Goal: Task Accomplishment & Management: Complete application form

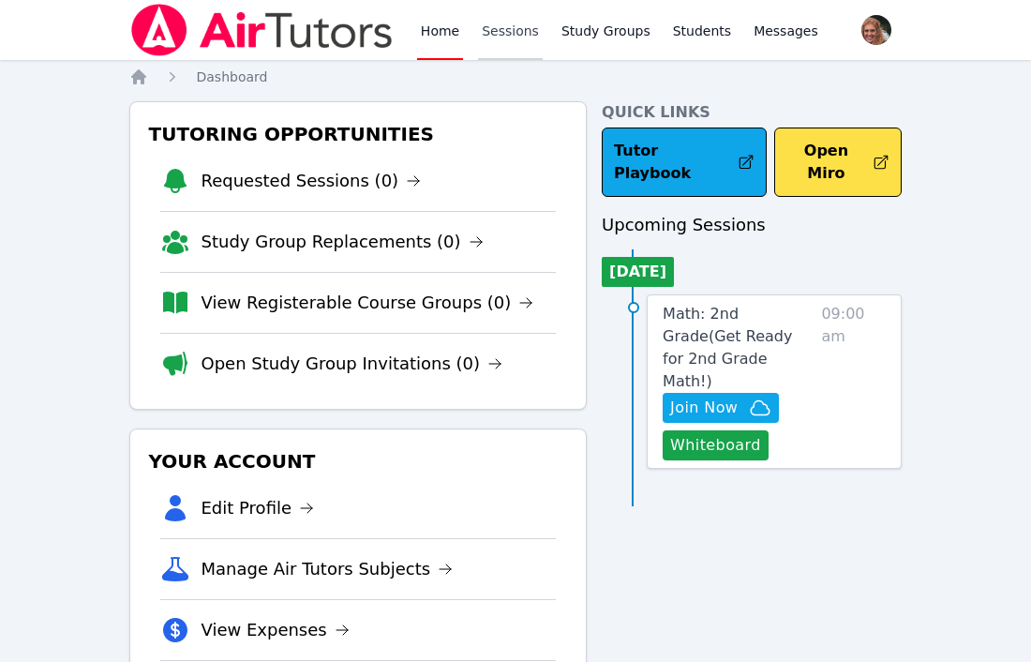
click at [513, 38] on link "Sessions" at bounding box center [510, 30] width 65 height 60
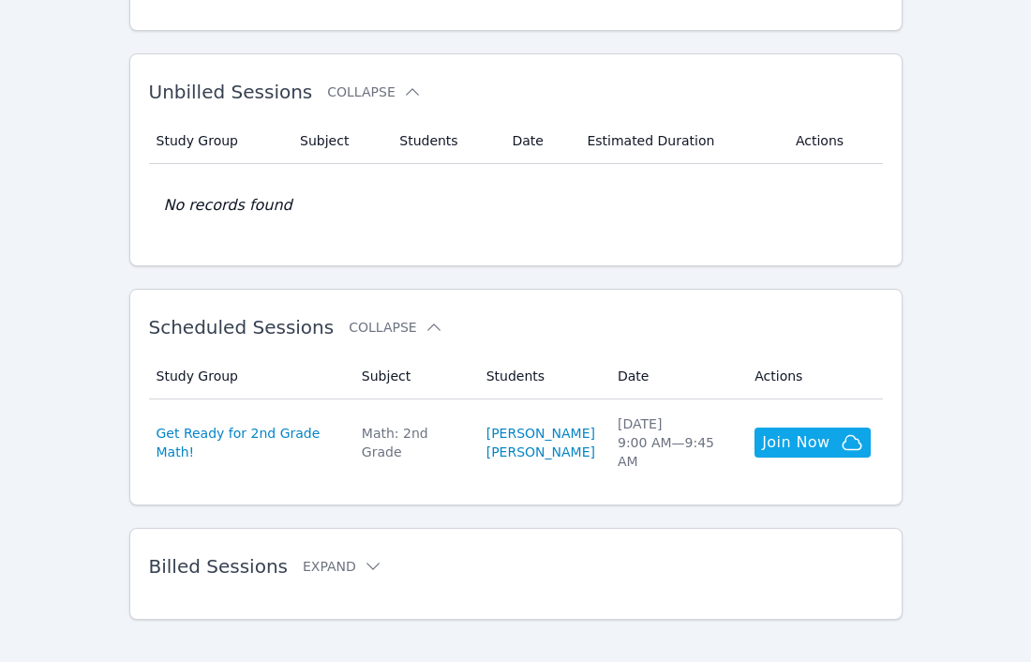
scroll to position [282, 0]
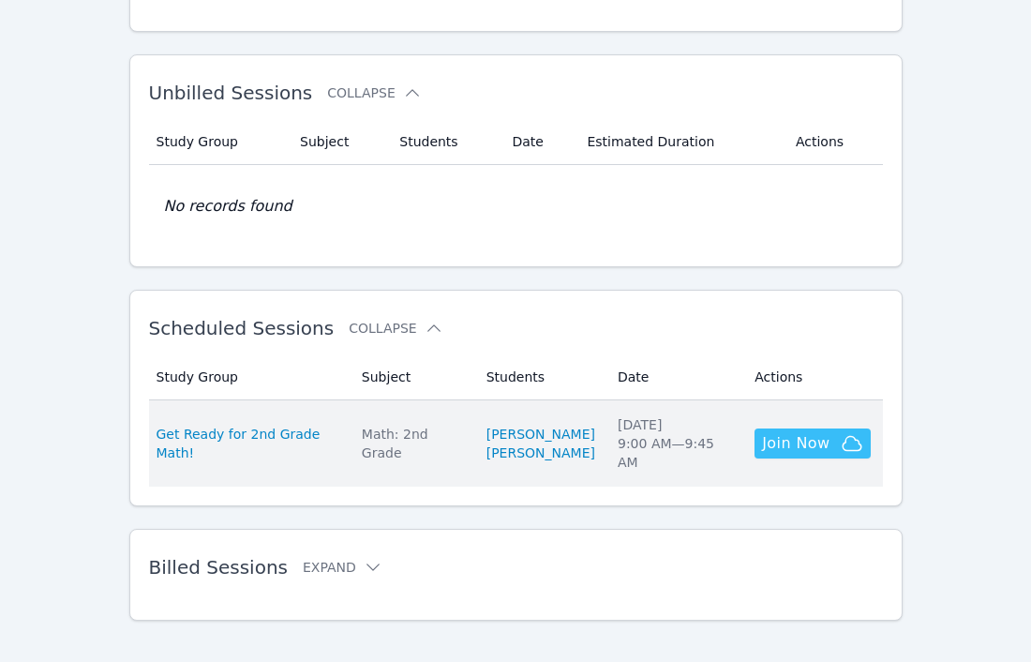
click at [809, 440] on span "Join Now" at bounding box center [795, 443] width 67 height 22
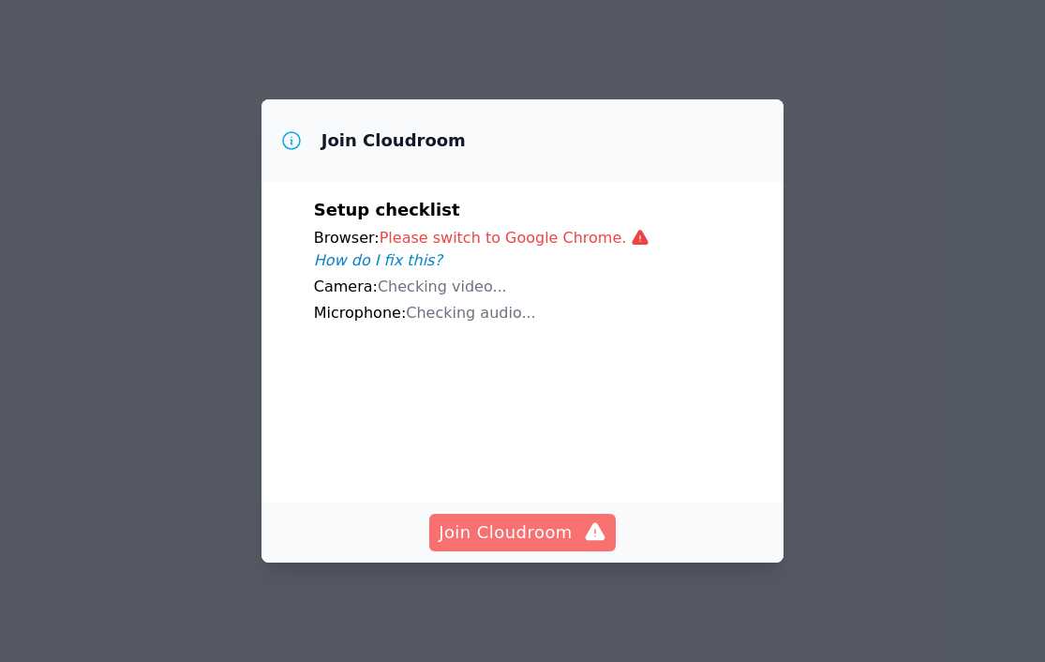
click at [536, 536] on span "Join Cloudroom" at bounding box center [523, 532] width 168 height 26
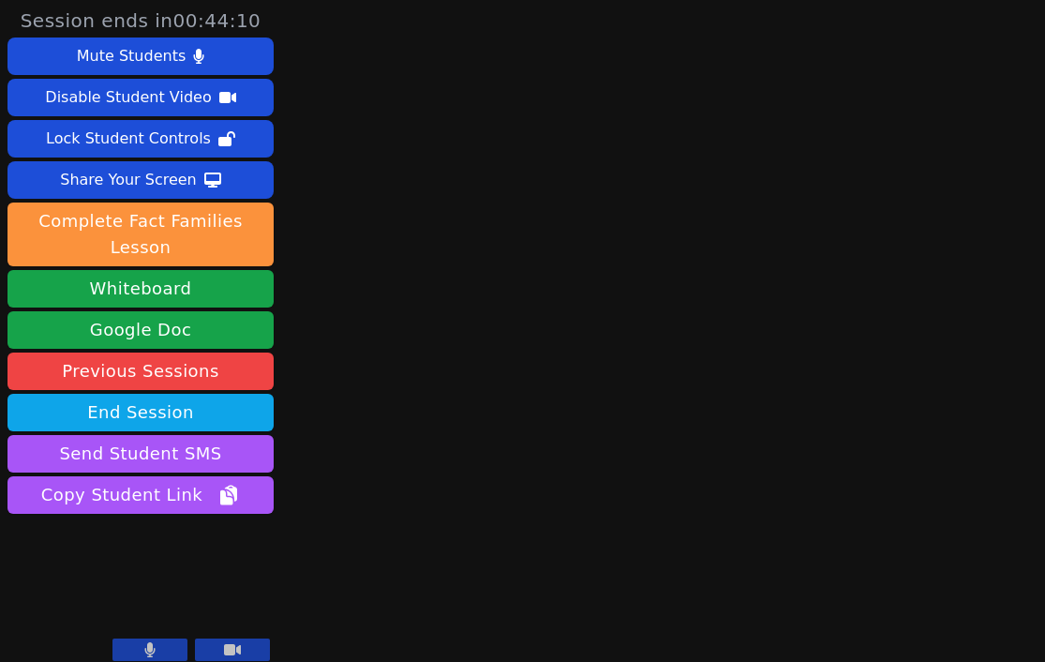
click at [237, 640] on button at bounding box center [232, 649] width 75 height 22
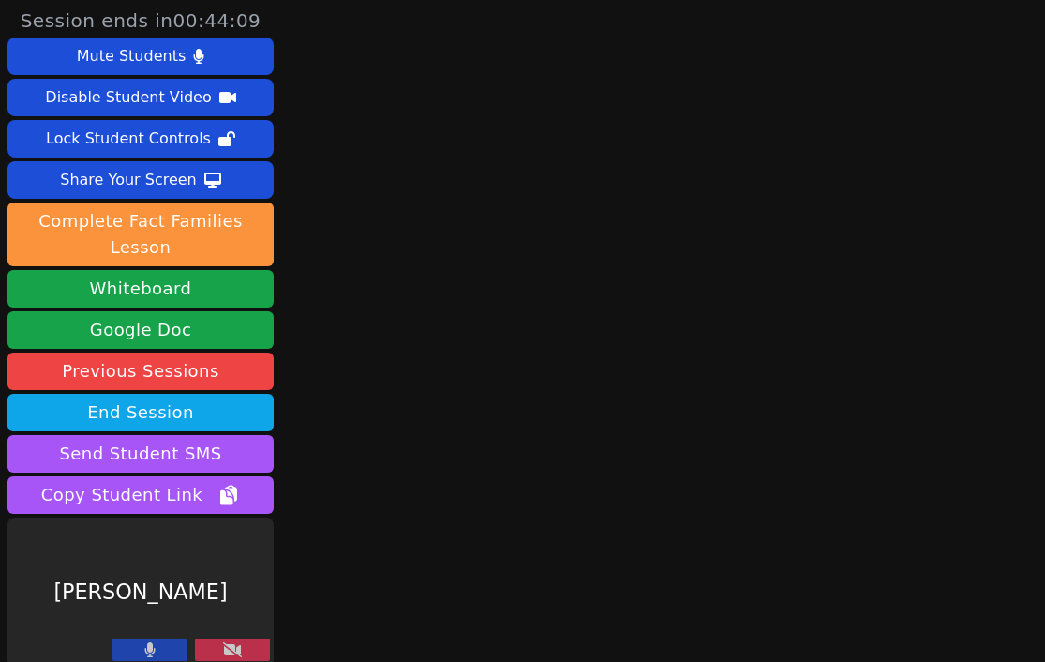
click at [239, 645] on icon at bounding box center [232, 649] width 19 height 15
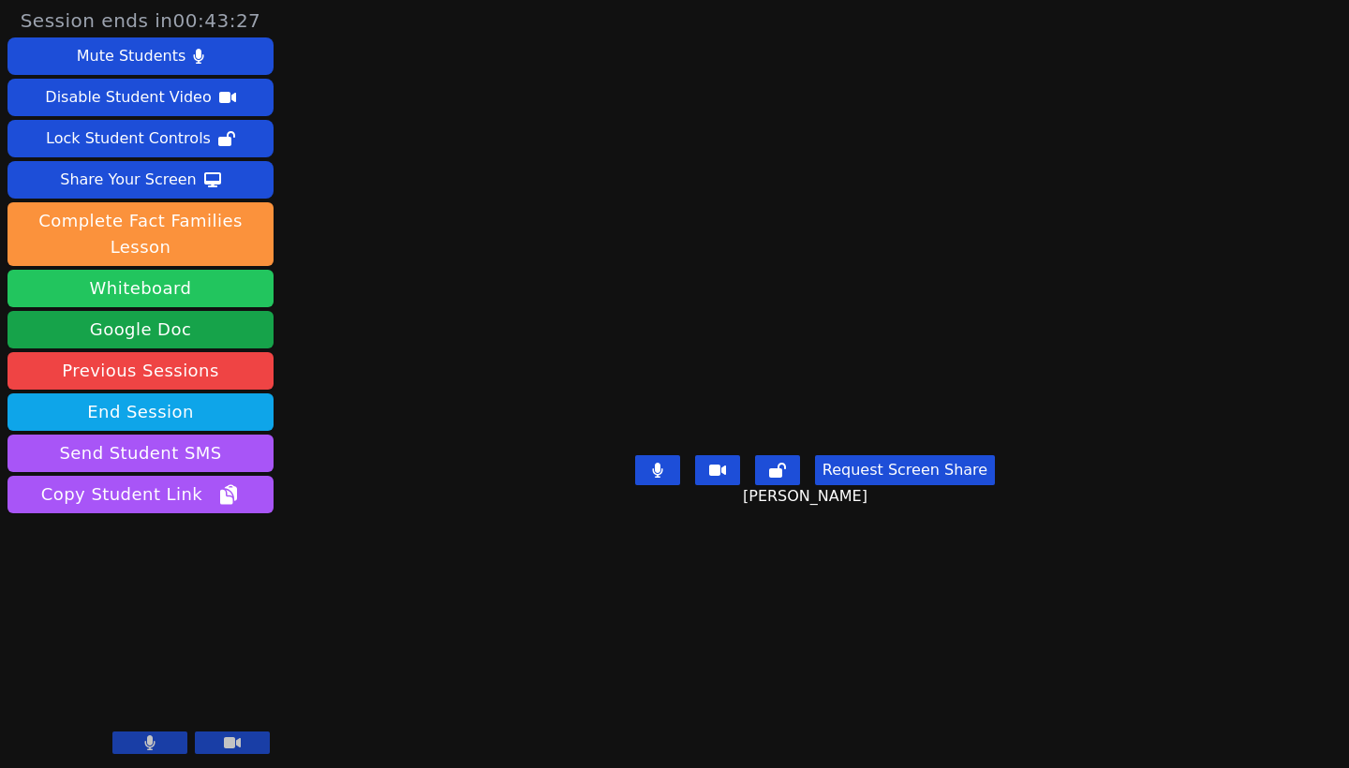
click at [219, 296] on button "Whiteboard" at bounding box center [140, 288] width 266 height 37
click at [663, 478] on icon at bounding box center [657, 470] width 11 height 15
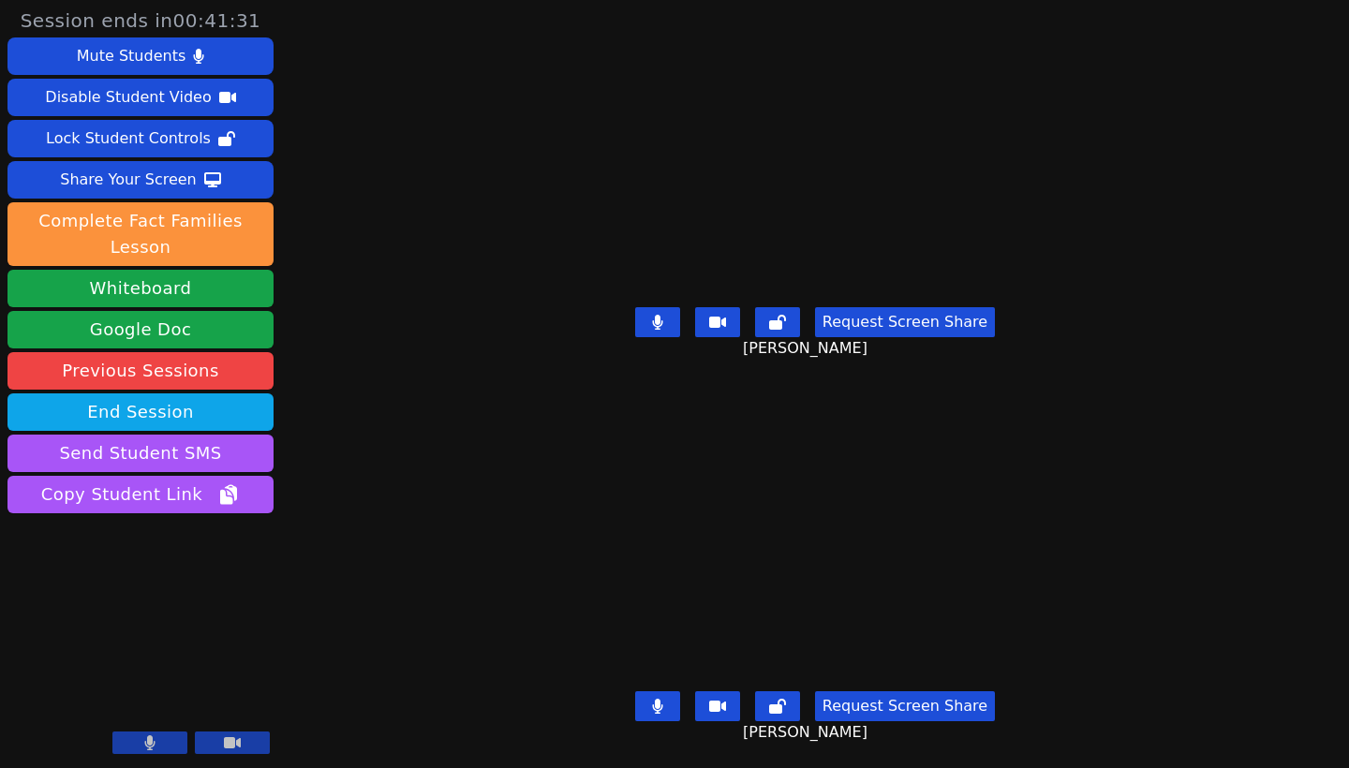
click at [663, 317] on icon at bounding box center [657, 322] width 11 height 15
click at [656, 316] on icon at bounding box center [657, 322] width 10 height 15
click at [169, 56] on div "Mute Students" at bounding box center [131, 56] width 109 height 30
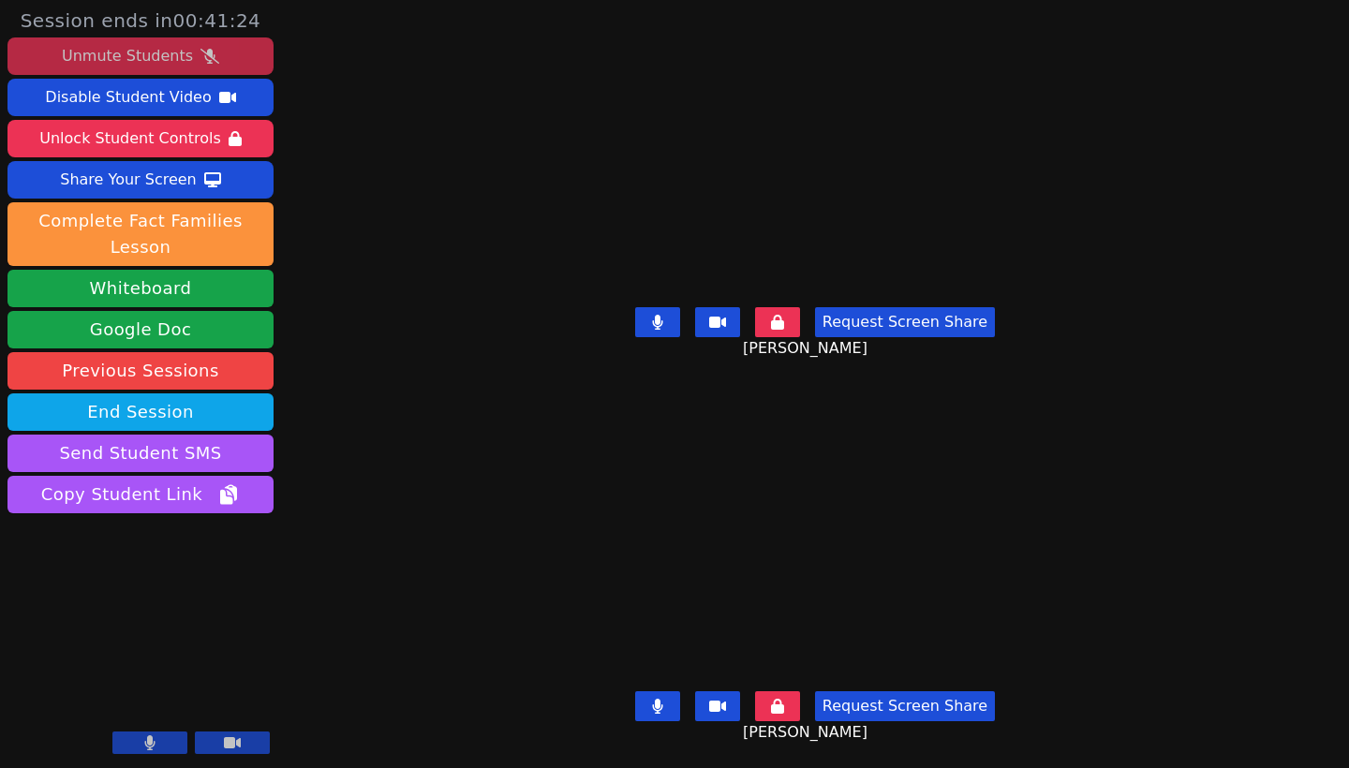
click at [169, 56] on div "Unmute Students" at bounding box center [127, 56] width 131 height 30
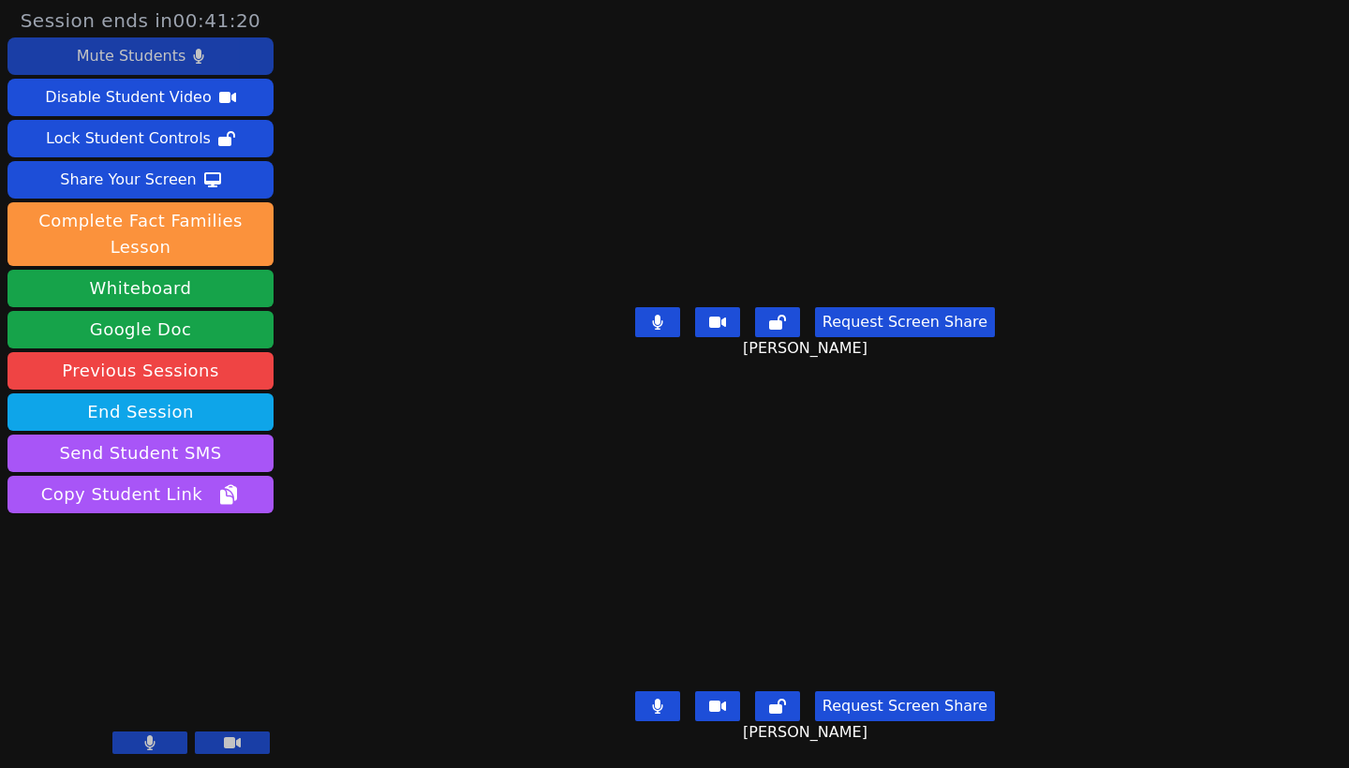
click at [663, 315] on icon at bounding box center [657, 322] width 11 height 15
click at [657, 661] on icon at bounding box center [657, 706] width 11 height 15
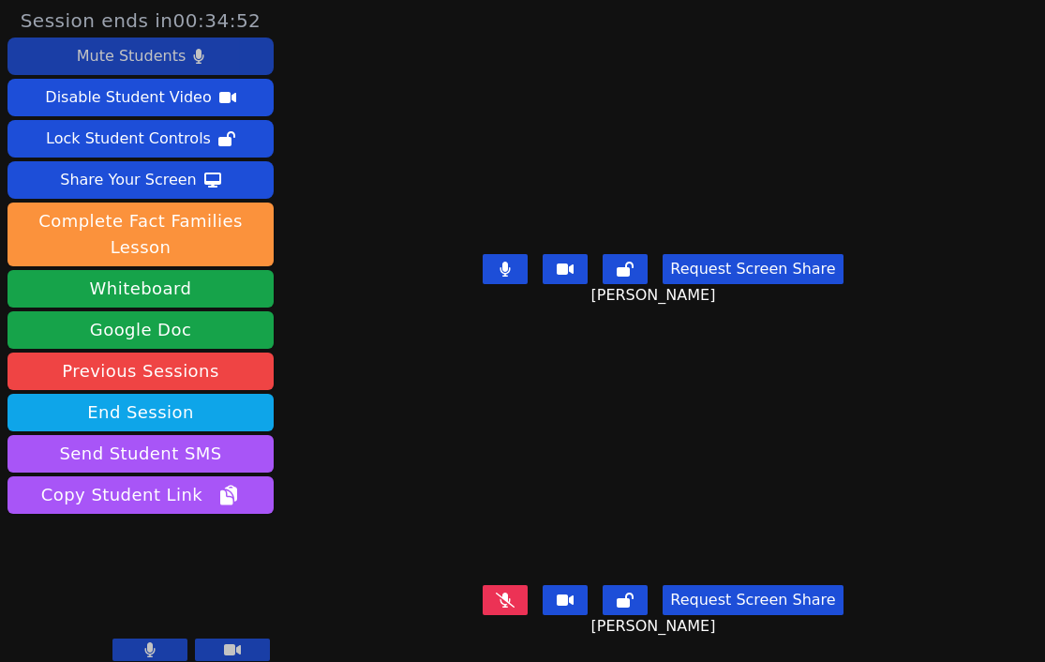
click at [506, 592] on icon at bounding box center [505, 599] width 19 height 15
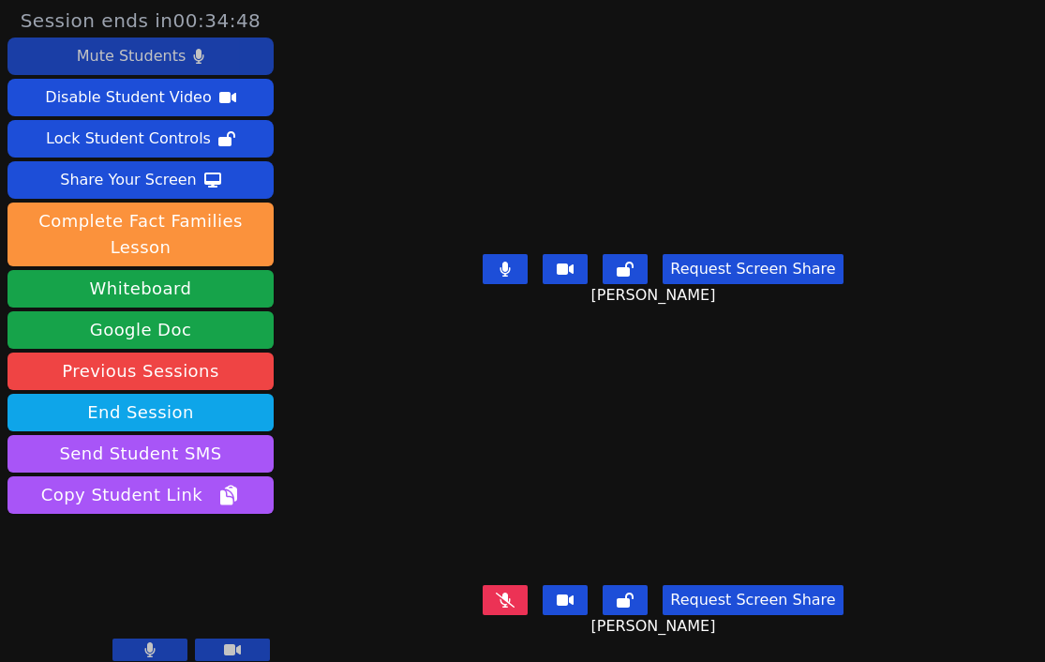
click at [506, 592] on icon at bounding box center [505, 599] width 19 height 15
click at [502, 592] on icon at bounding box center [505, 599] width 19 height 15
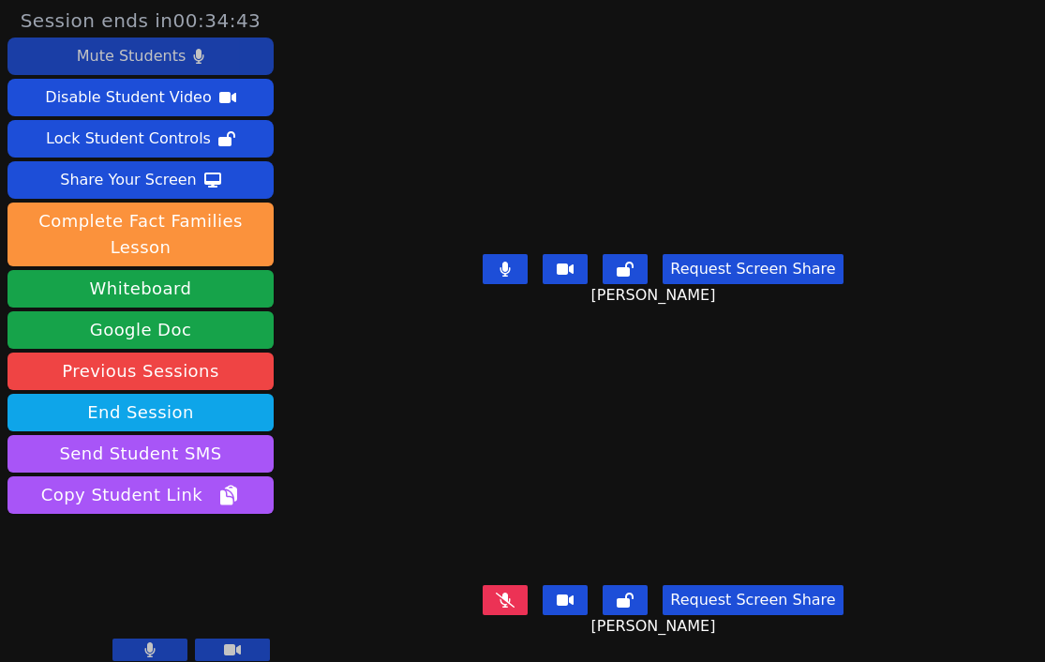
click at [502, 592] on icon at bounding box center [505, 599] width 19 height 15
click at [484, 585] on button at bounding box center [505, 600] width 45 height 30
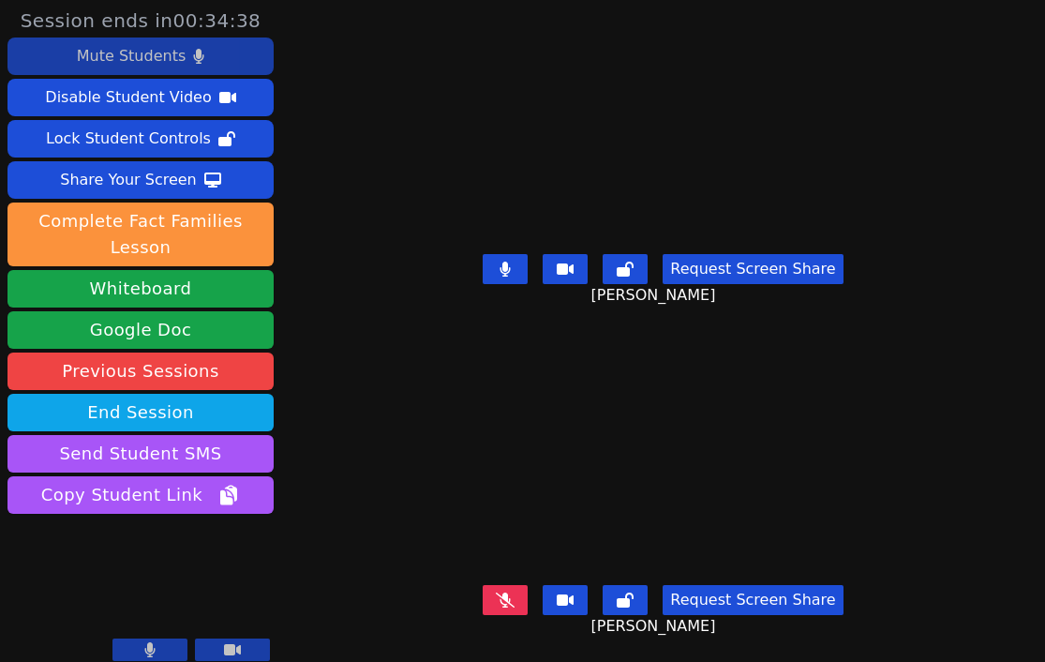
click at [504, 592] on icon at bounding box center [505, 599] width 19 height 15
click at [498, 592] on icon at bounding box center [505, 599] width 19 height 15
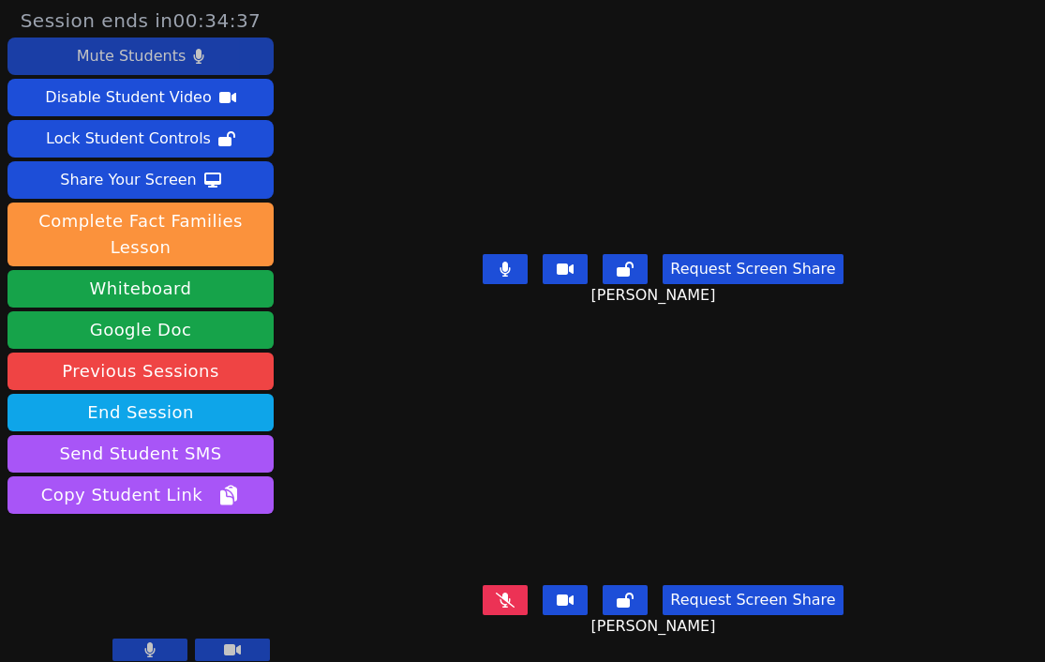
click at [498, 592] on icon at bounding box center [505, 599] width 19 height 15
click at [133, 64] on div "Mute Students" at bounding box center [131, 56] width 109 height 30
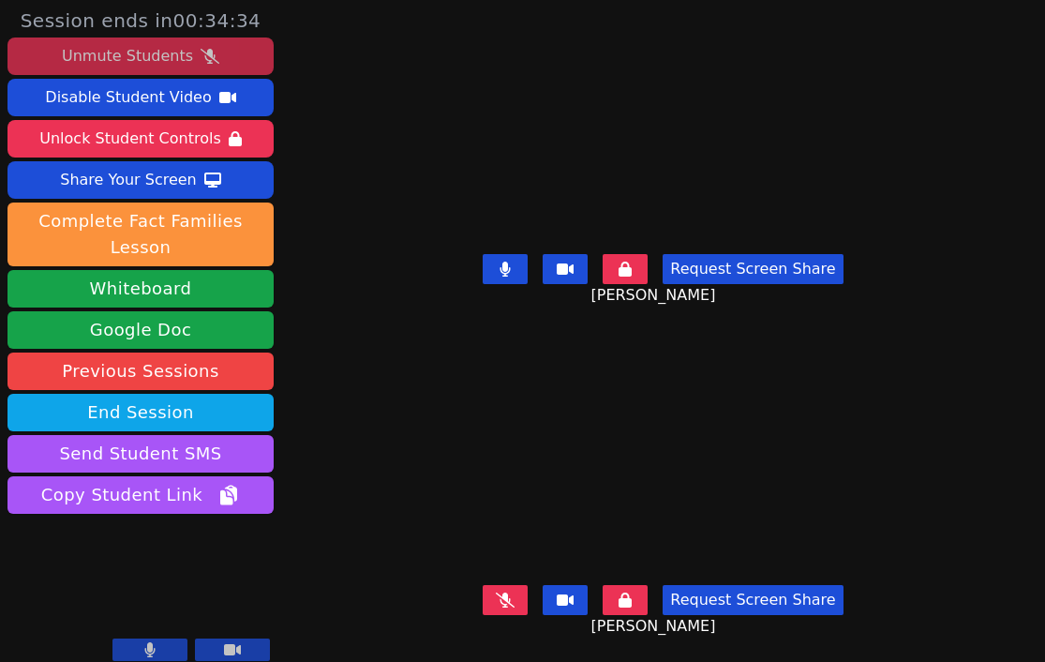
click at [133, 64] on div "Unmute Students" at bounding box center [127, 56] width 131 height 30
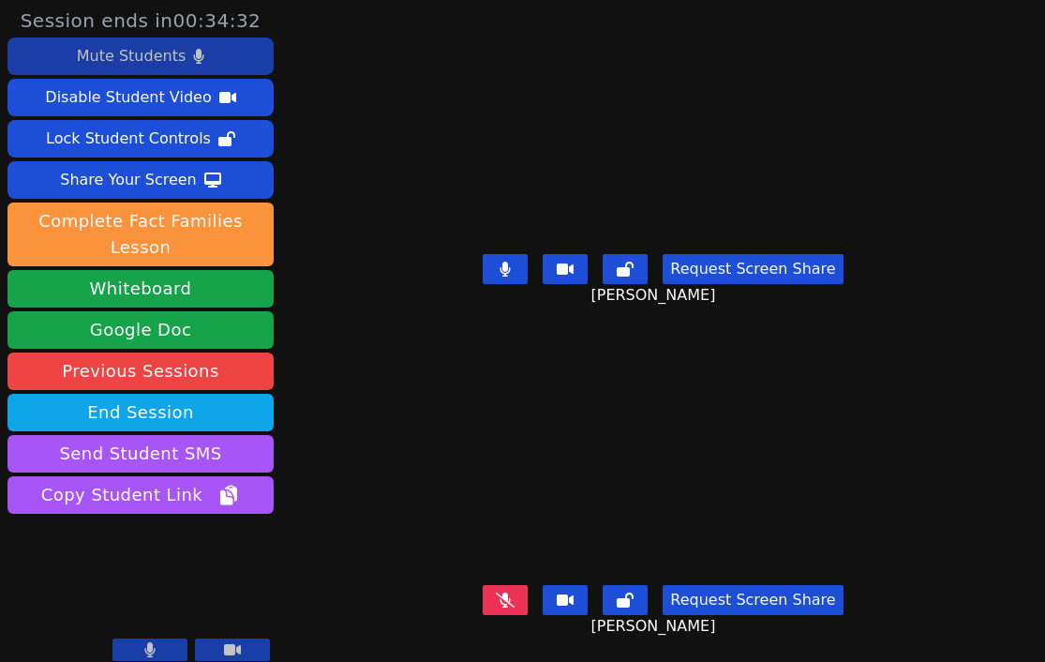
click at [133, 64] on div "Mute Students" at bounding box center [131, 56] width 109 height 30
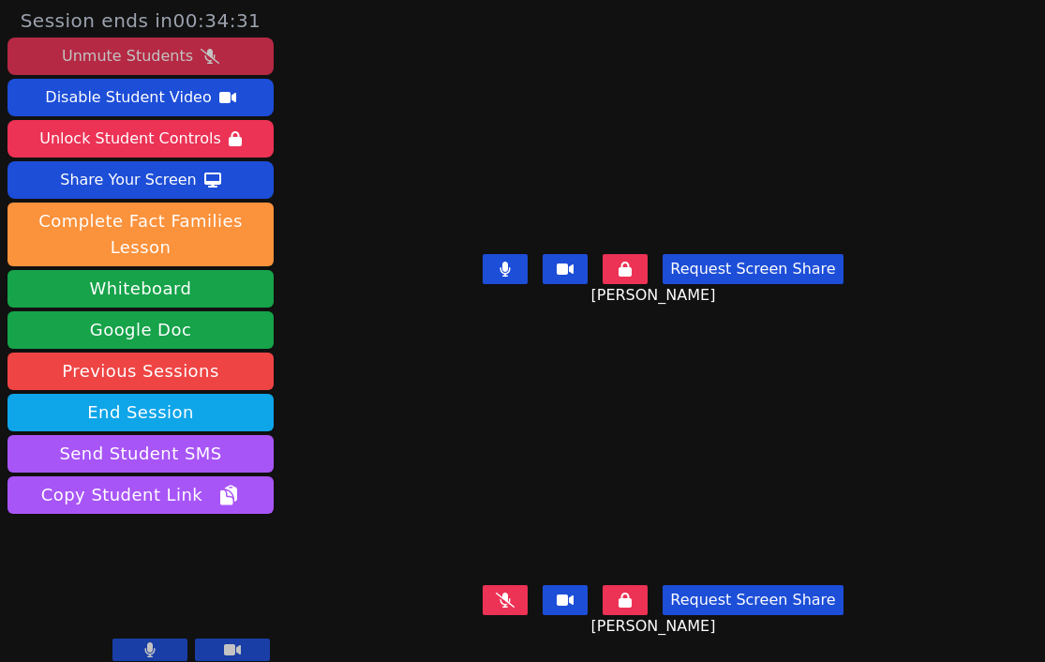
click at [133, 64] on div "Unmute Students" at bounding box center [127, 56] width 131 height 30
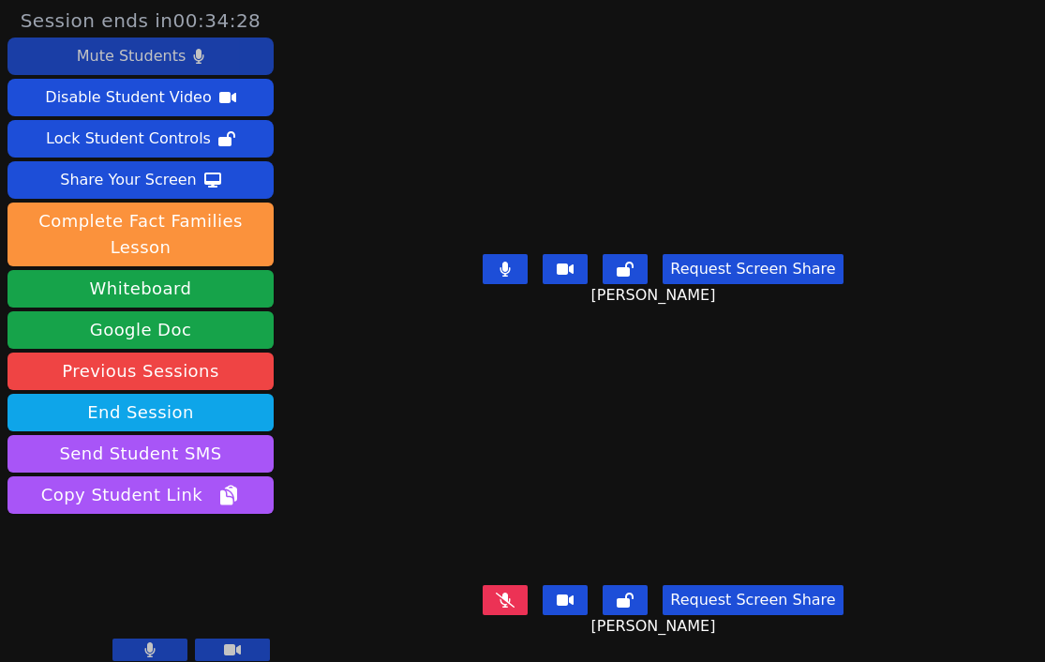
click at [496, 592] on icon at bounding box center [505, 599] width 19 height 15
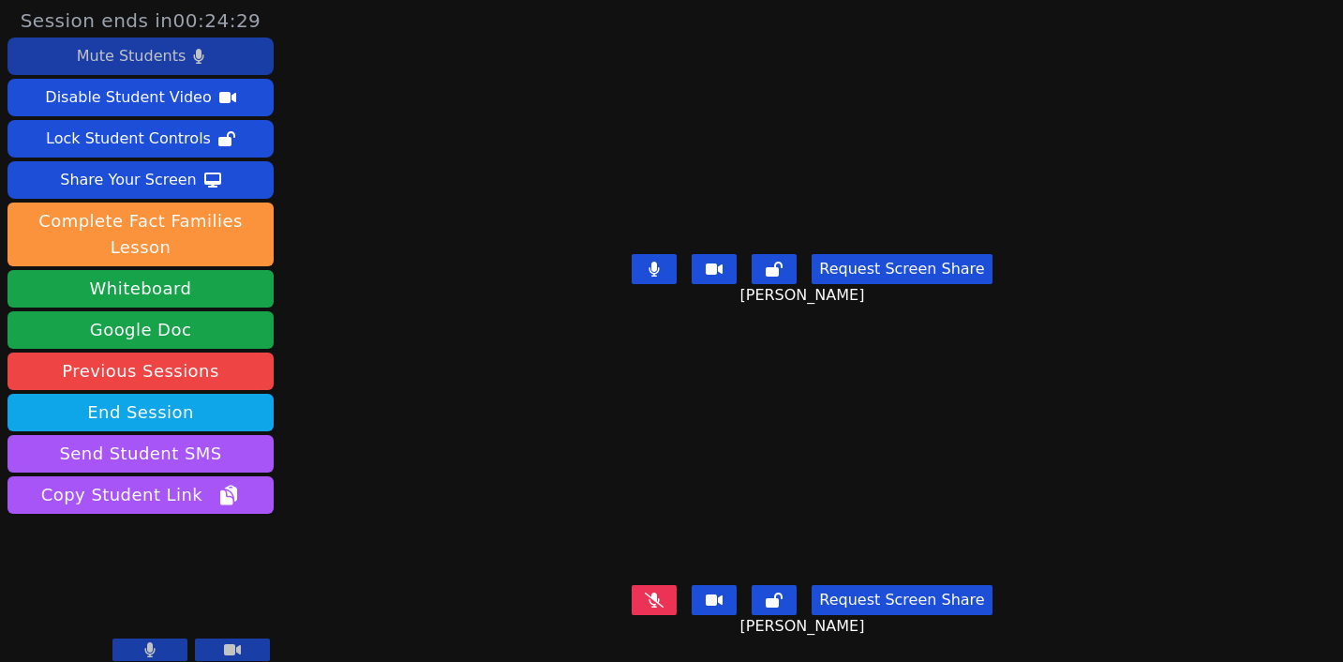
click at [649, 592] on icon at bounding box center [654, 599] width 19 height 15
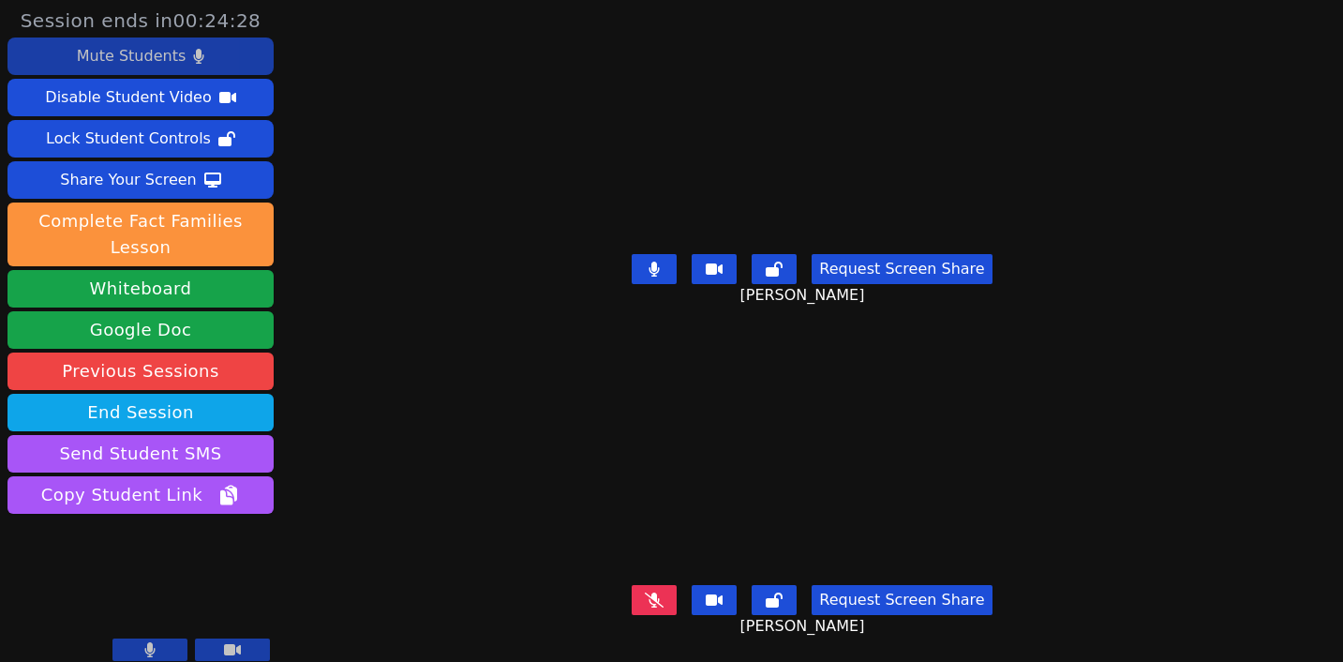
click at [649, 592] on icon at bounding box center [654, 599] width 19 height 15
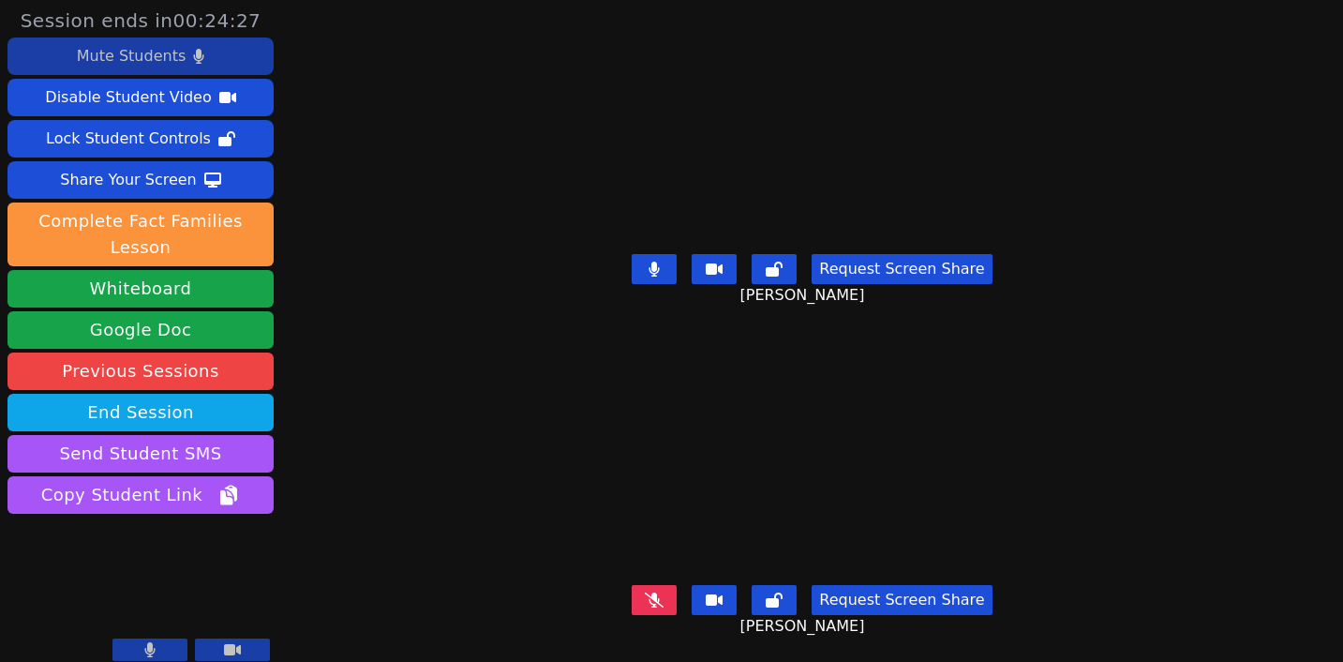
click at [649, 592] on icon at bounding box center [654, 599] width 19 height 15
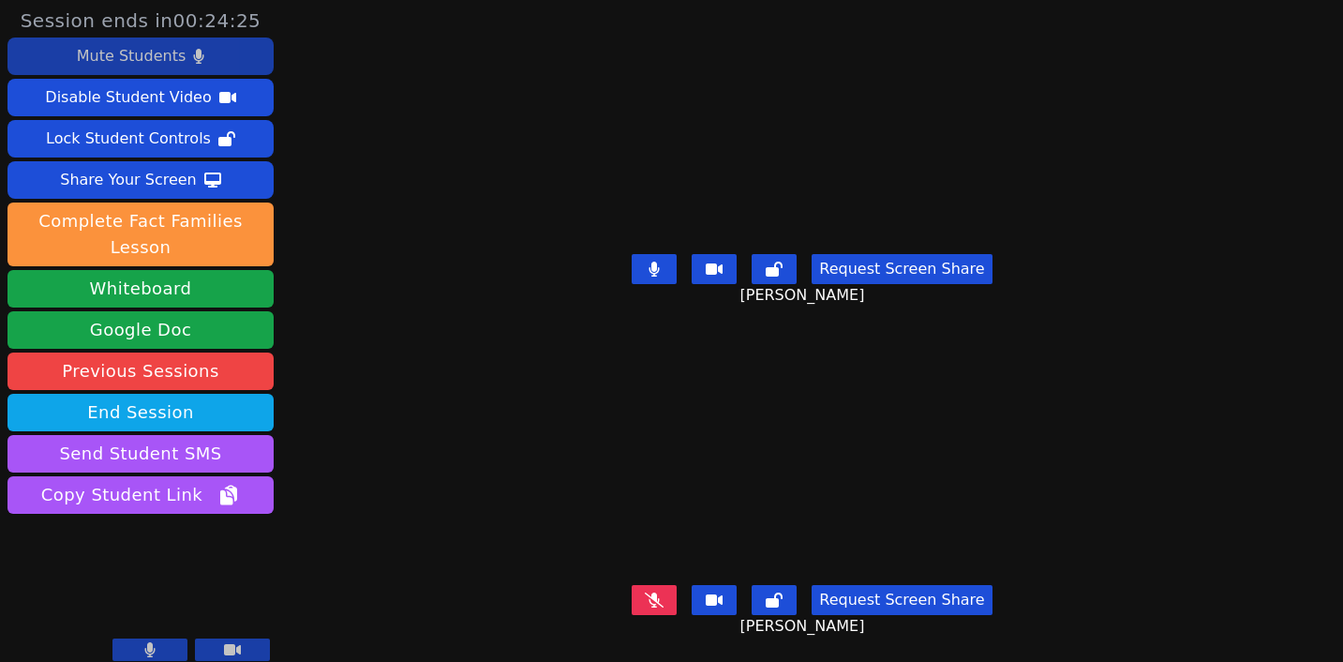
click at [649, 592] on icon at bounding box center [654, 599] width 19 height 15
click at [649, 592] on icon at bounding box center [654, 599] width 10 height 15
click at [648, 592] on icon at bounding box center [653, 599] width 11 height 15
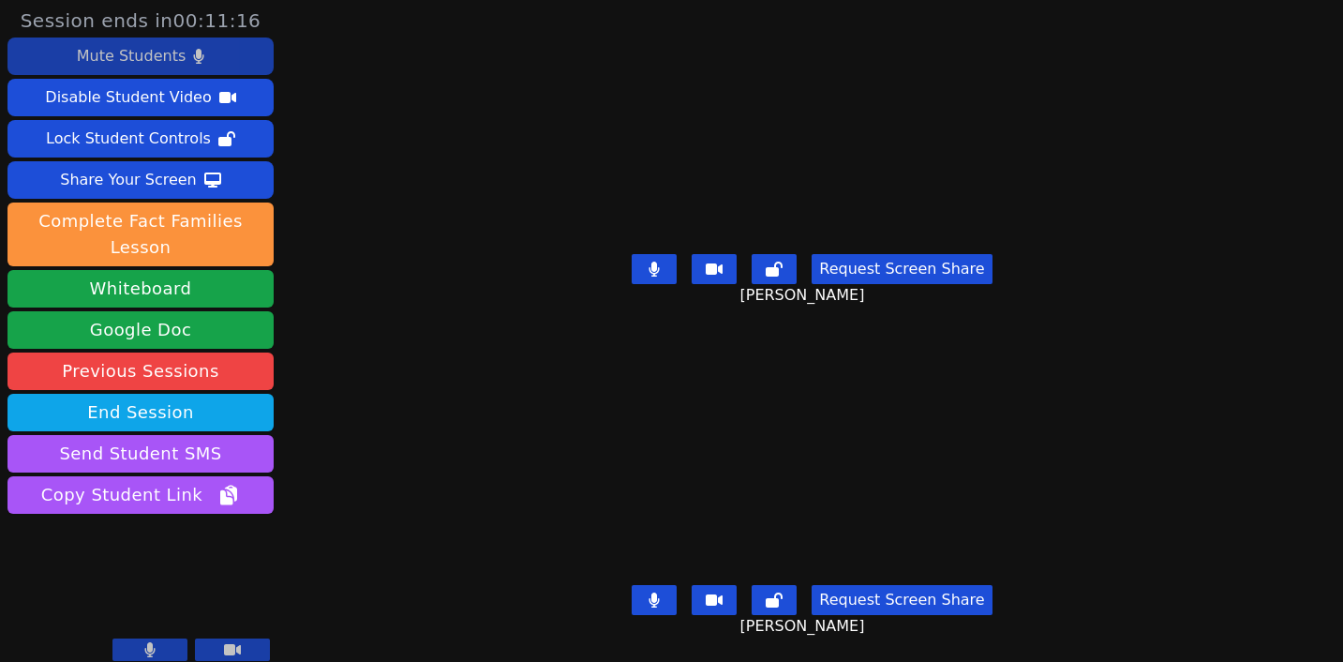
click at [648, 592] on icon at bounding box center [653, 599] width 11 height 15
click at [176, 64] on div "Mute Students" at bounding box center [131, 56] width 109 height 30
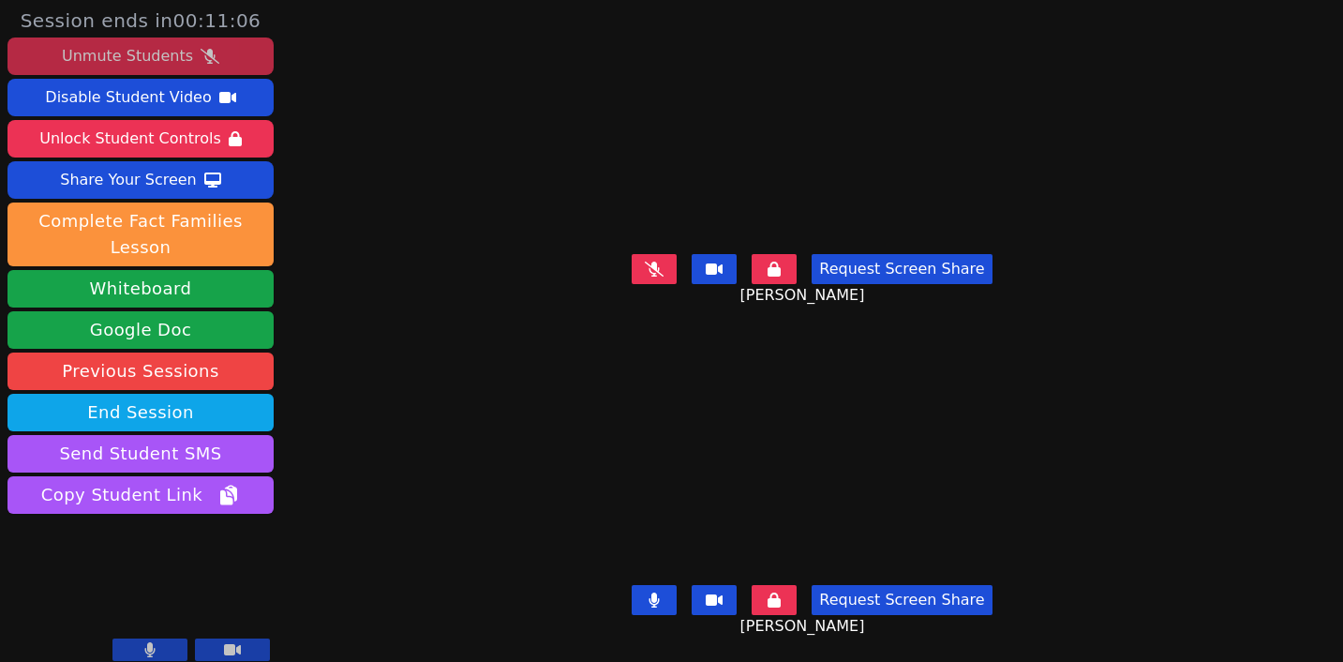
click at [176, 64] on div "Unmute Students" at bounding box center [127, 56] width 131 height 30
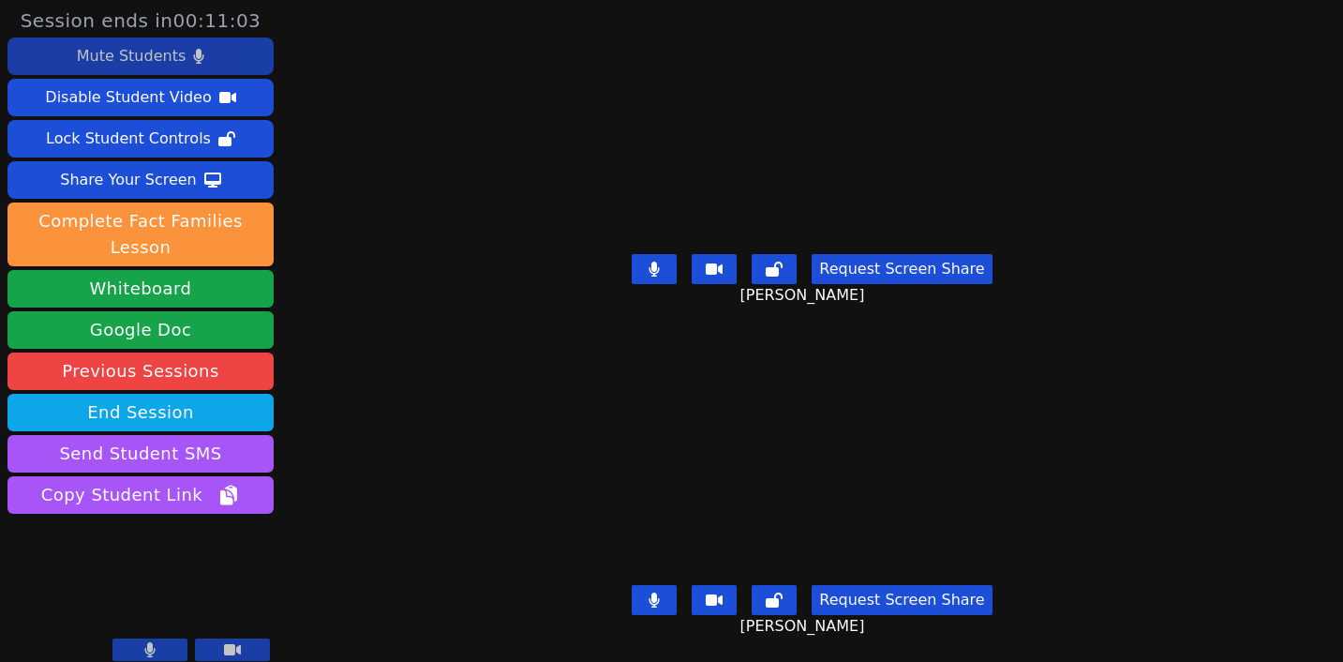
click at [649, 592] on icon at bounding box center [654, 599] width 10 height 15
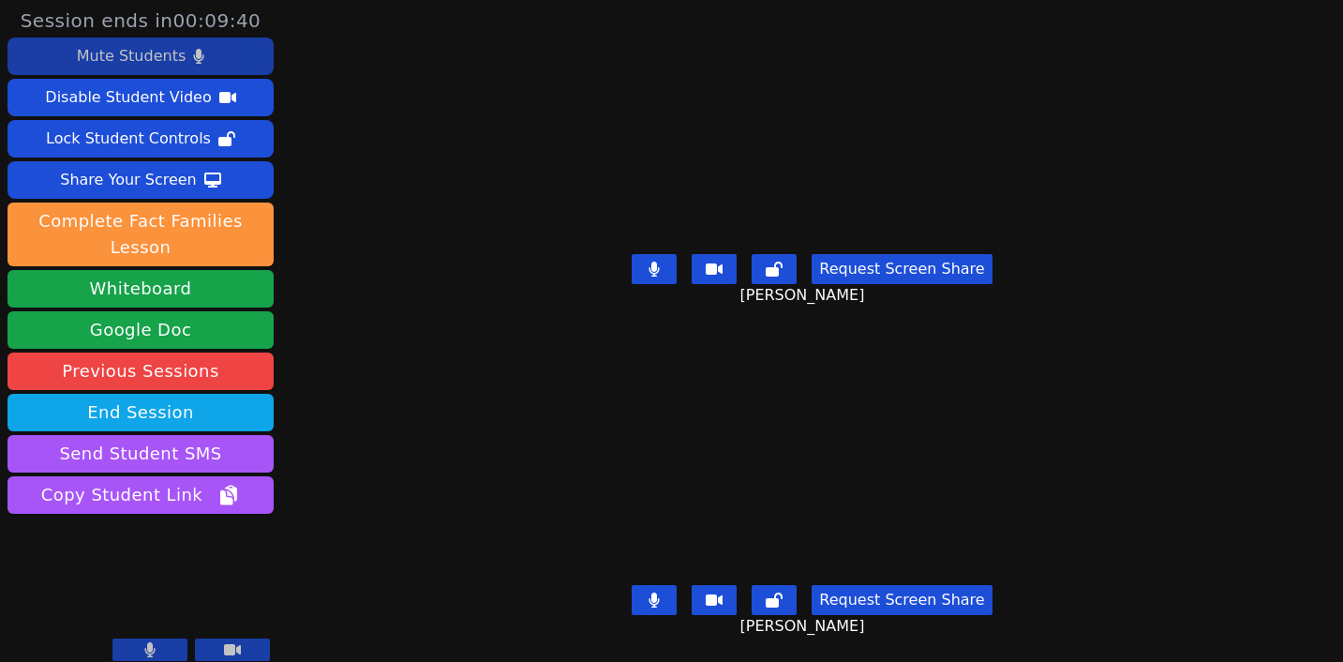
click at [649, 592] on icon at bounding box center [654, 599] width 10 height 15
click at [634, 587] on button at bounding box center [654, 600] width 45 height 30
click at [653, 592] on icon at bounding box center [653, 599] width 11 height 15
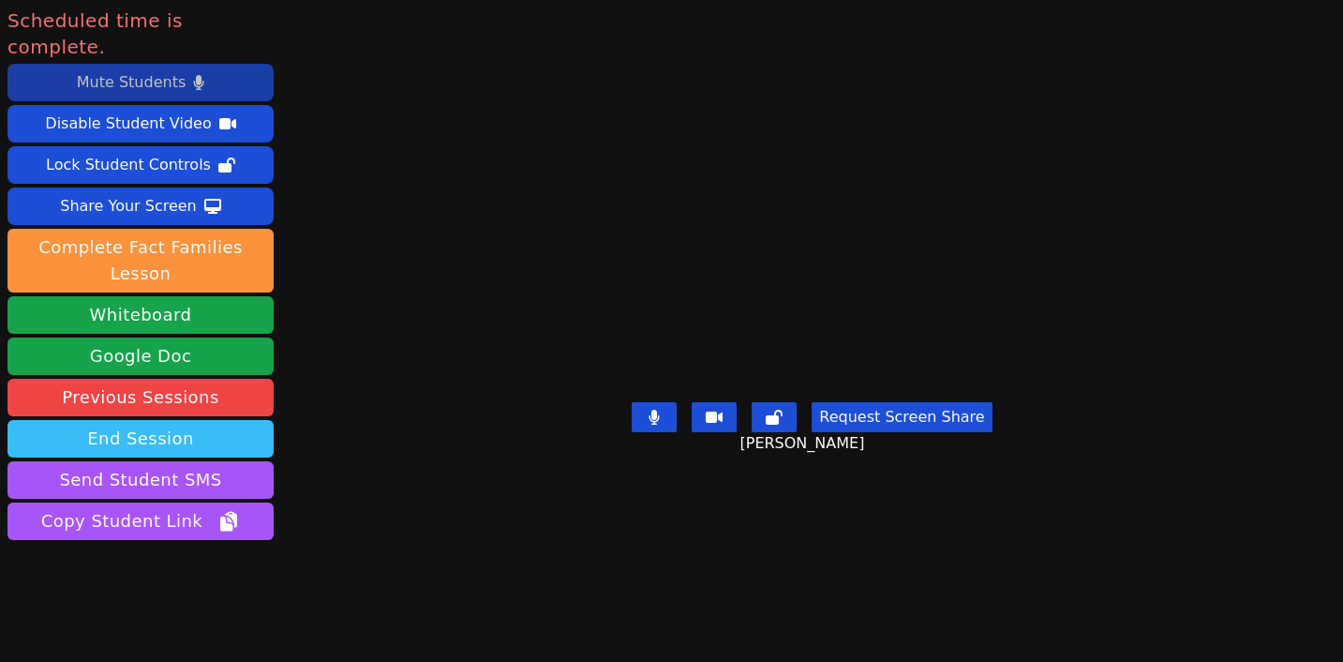
click at [155, 420] on button "End Session" at bounding box center [140, 438] width 266 height 37
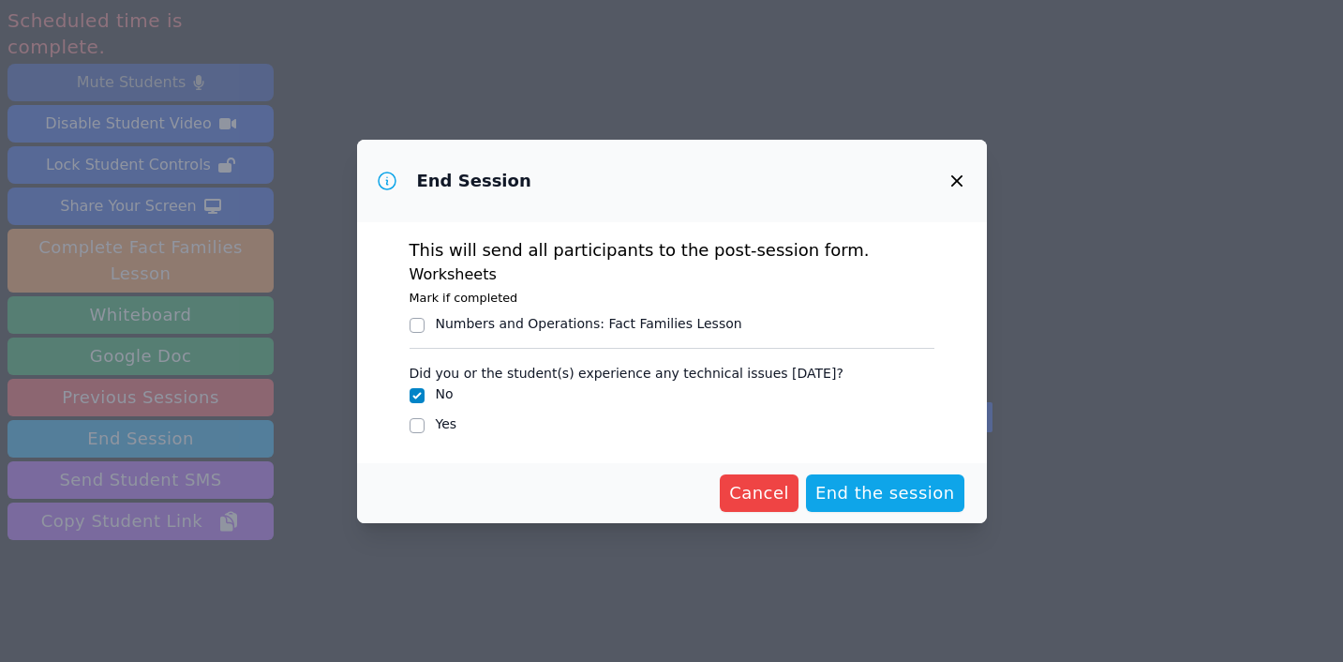
click at [420, 425] on input "Yes" at bounding box center [416, 425] width 15 height 15
checkbox input "true"
checkbox input "false"
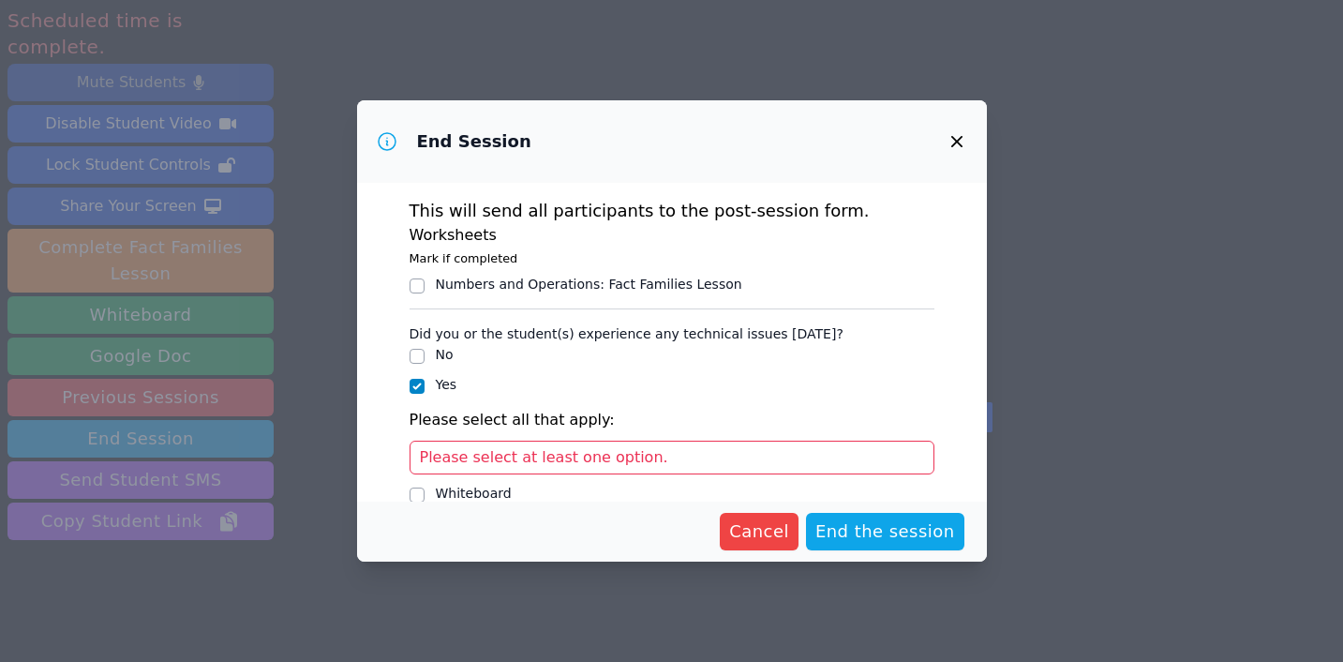
click at [507, 467] on div "Please select at least one option." at bounding box center [671, 457] width 525 height 34
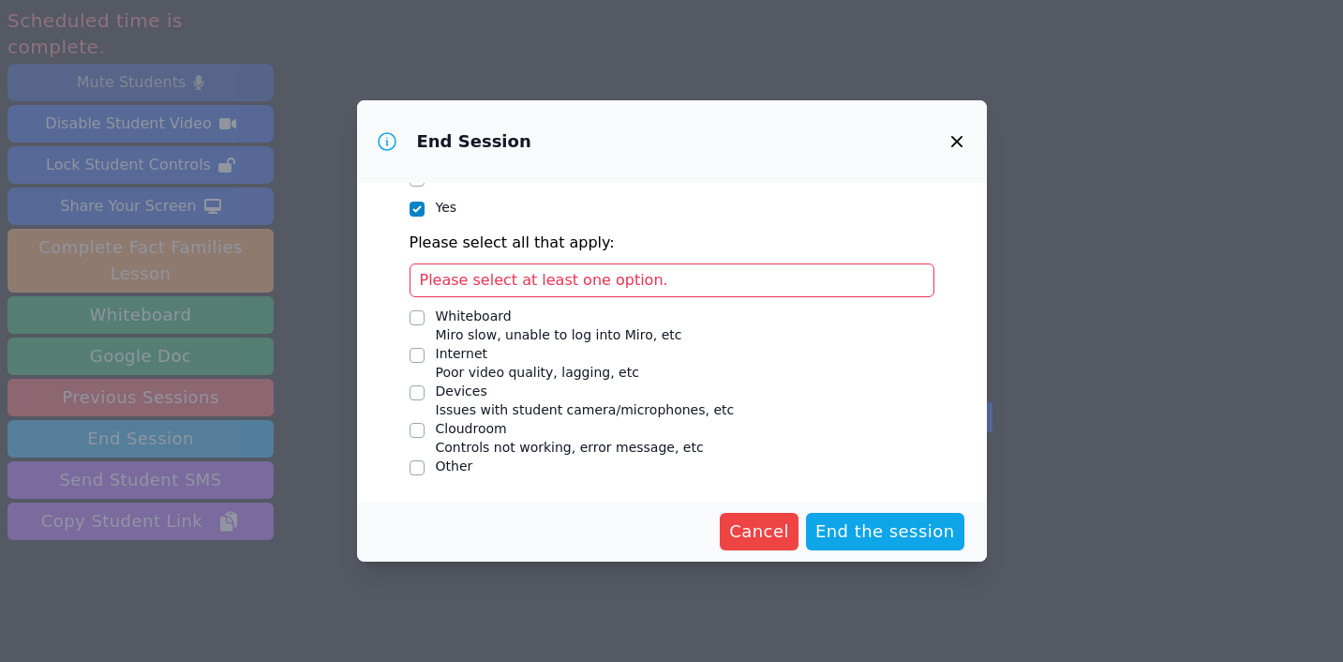
scroll to position [177, 0]
click at [416, 467] on input "Other" at bounding box center [416, 467] width 15 height 15
checkbox input "true"
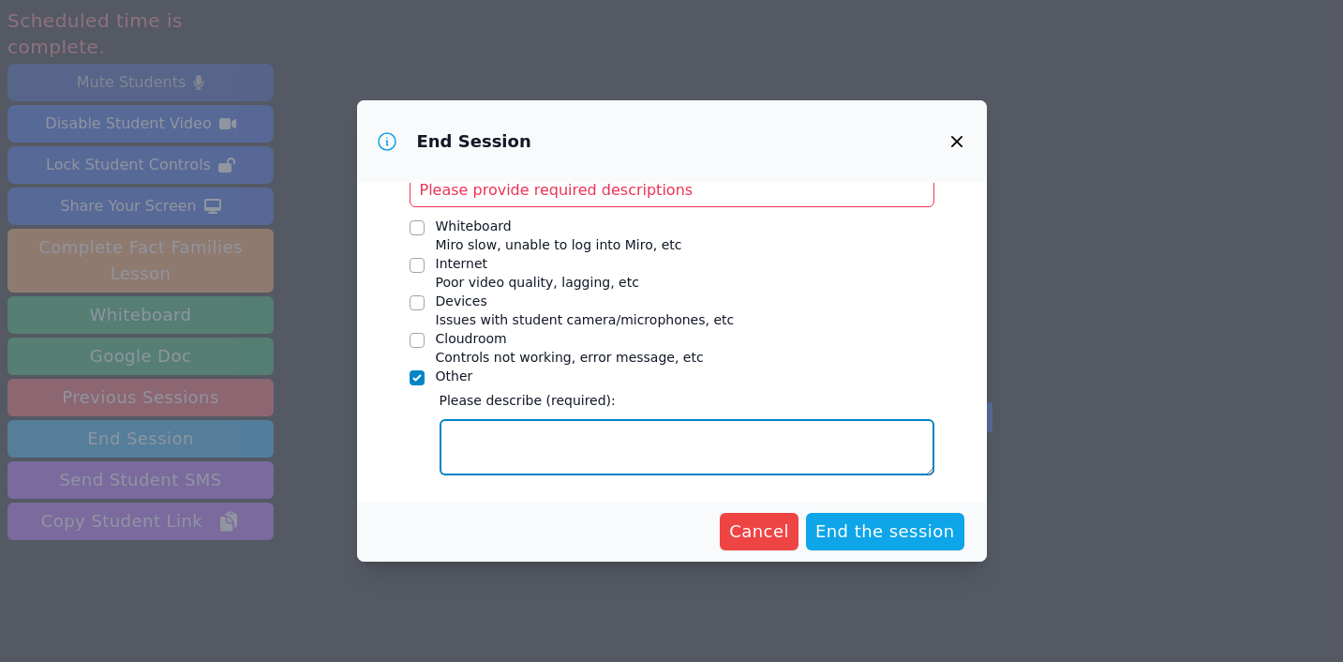
click at [513, 445] on textarea "Other" at bounding box center [686, 447] width 495 height 56
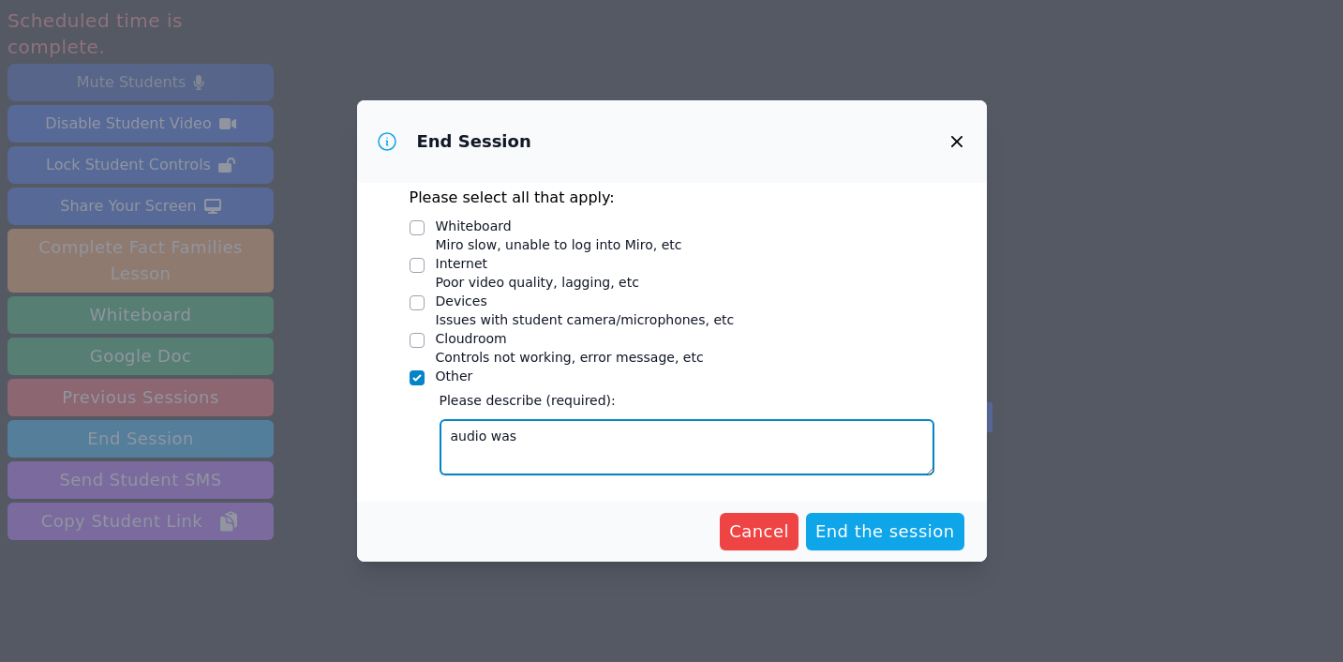
type textarea "audio was"
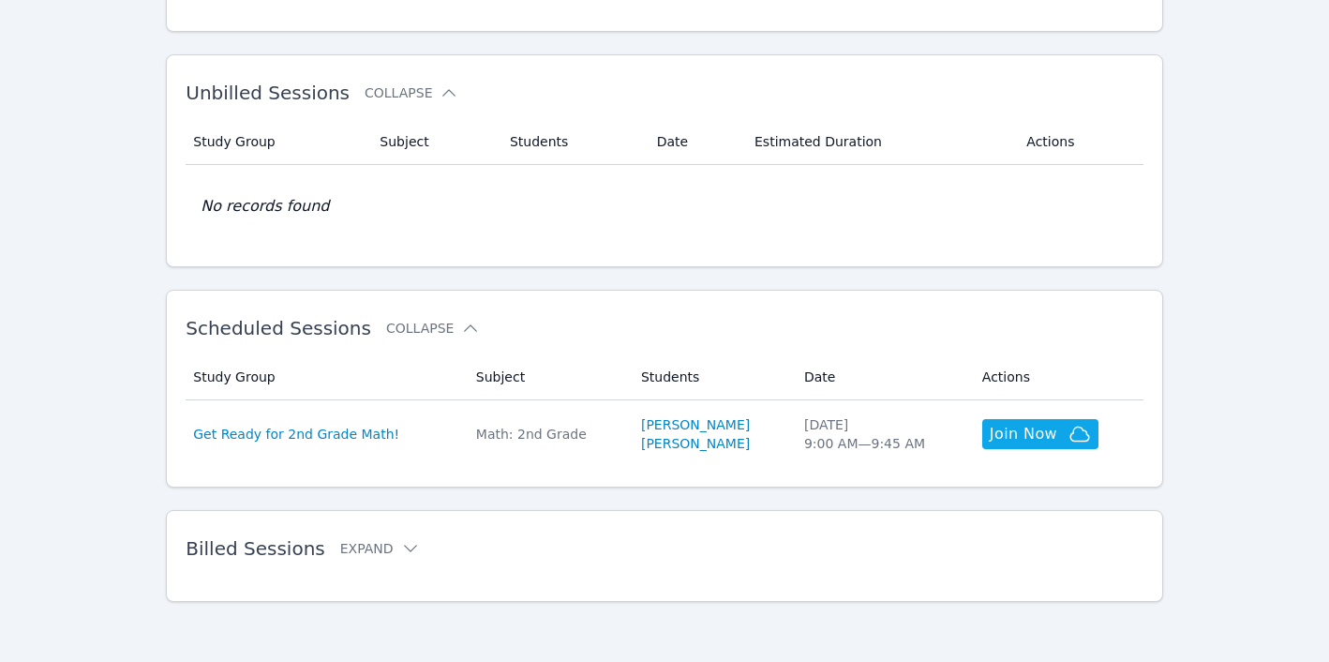
scroll to position [282, 0]
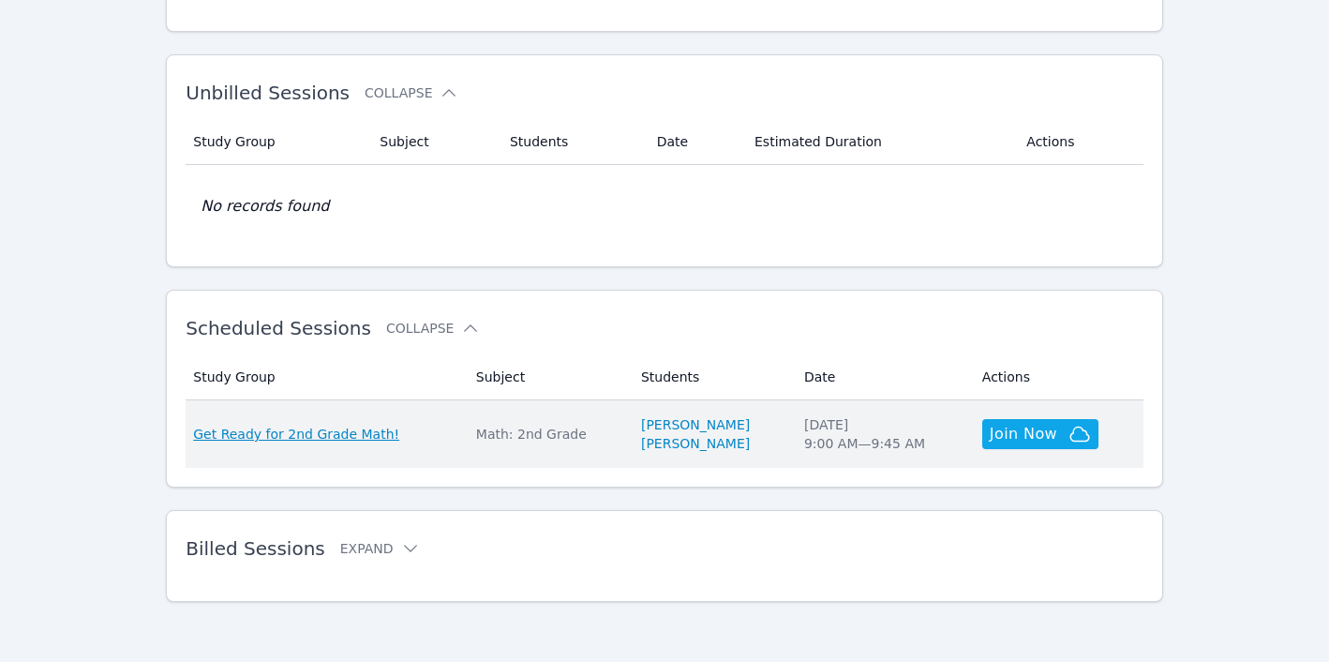
click at [378, 432] on span "Get Ready for 2nd Grade Math!" at bounding box center [296, 433] width 206 height 19
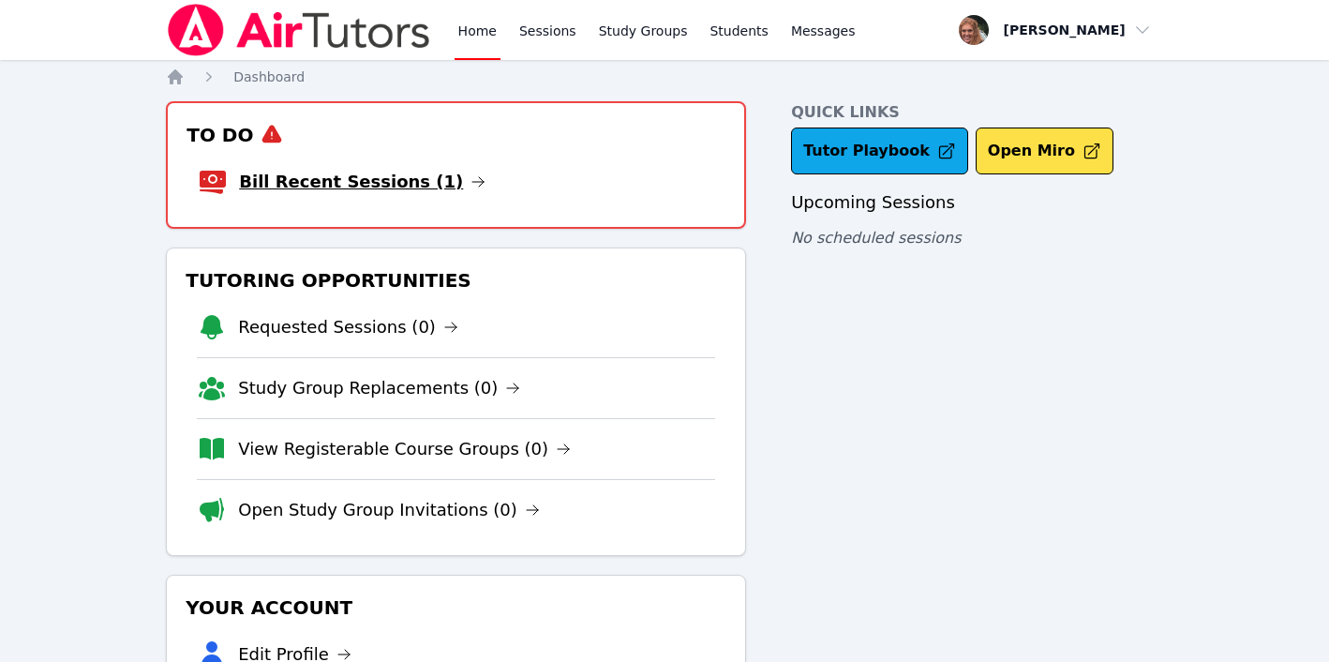
click at [408, 179] on link "Bill Recent Sessions (1)" at bounding box center [362, 182] width 246 height 26
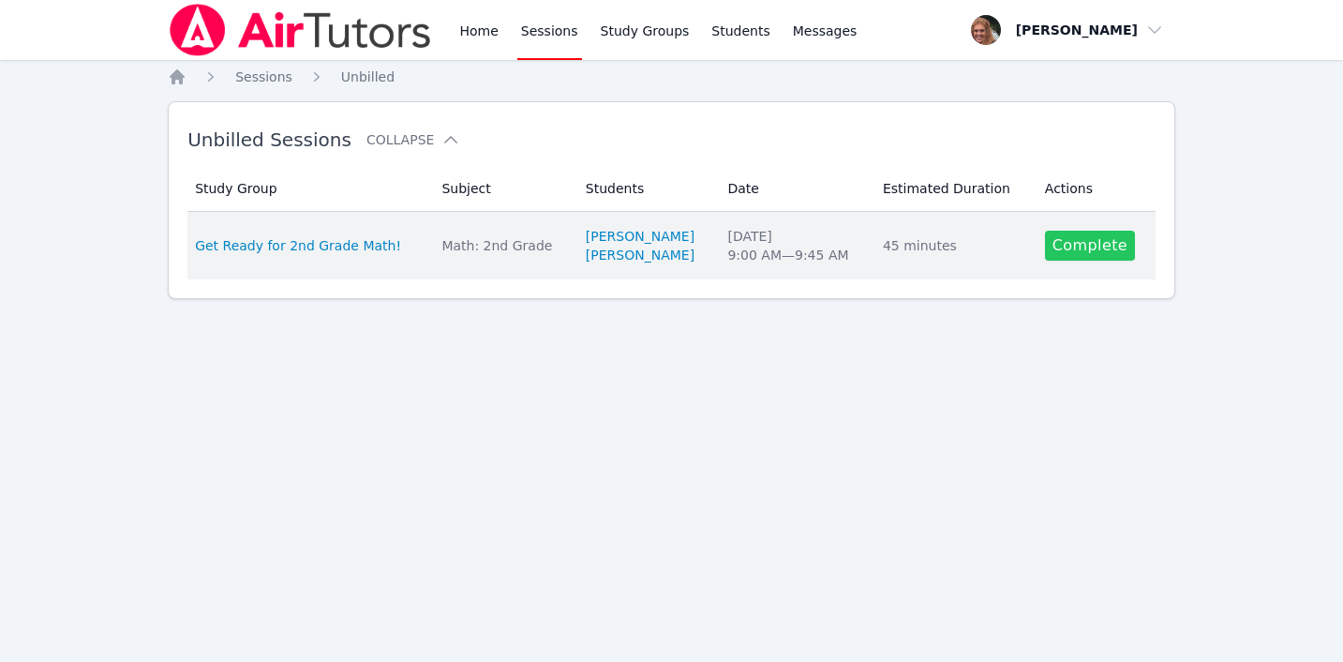
click at [1074, 244] on link "Complete" at bounding box center [1090, 246] width 90 height 30
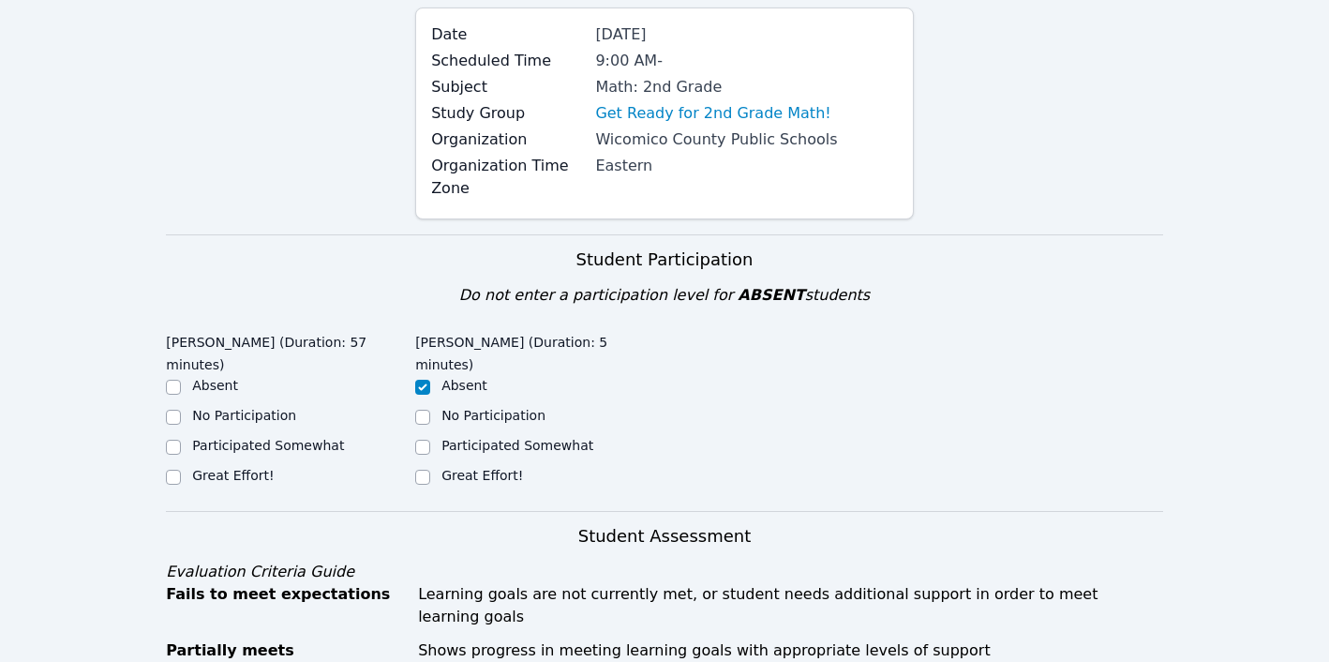
scroll to position [190, 0]
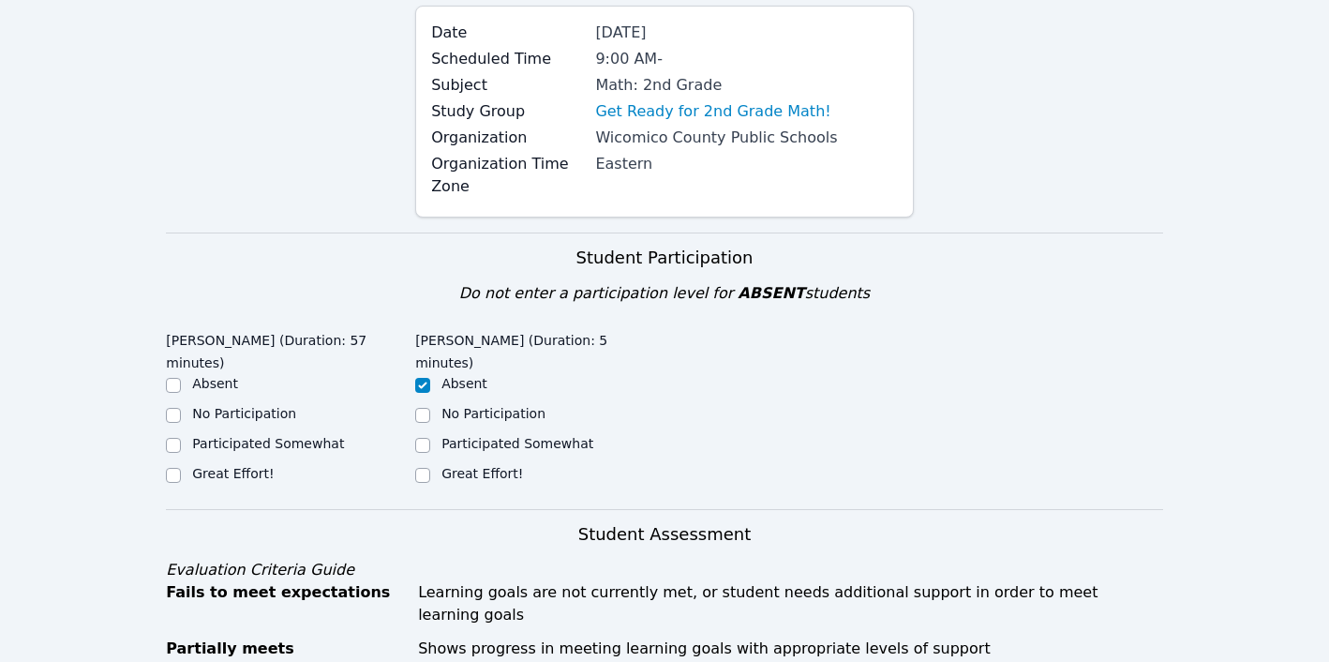
click at [424, 468] on input "Great Effort!" at bounding box center [422, 475] width 15 height 15
checkbox input "true"
checkbox input "false"
click at [173, 468] on input "Great Effort!" at bounding box center [173, 475] width 15 height 15
checkbox input "true"
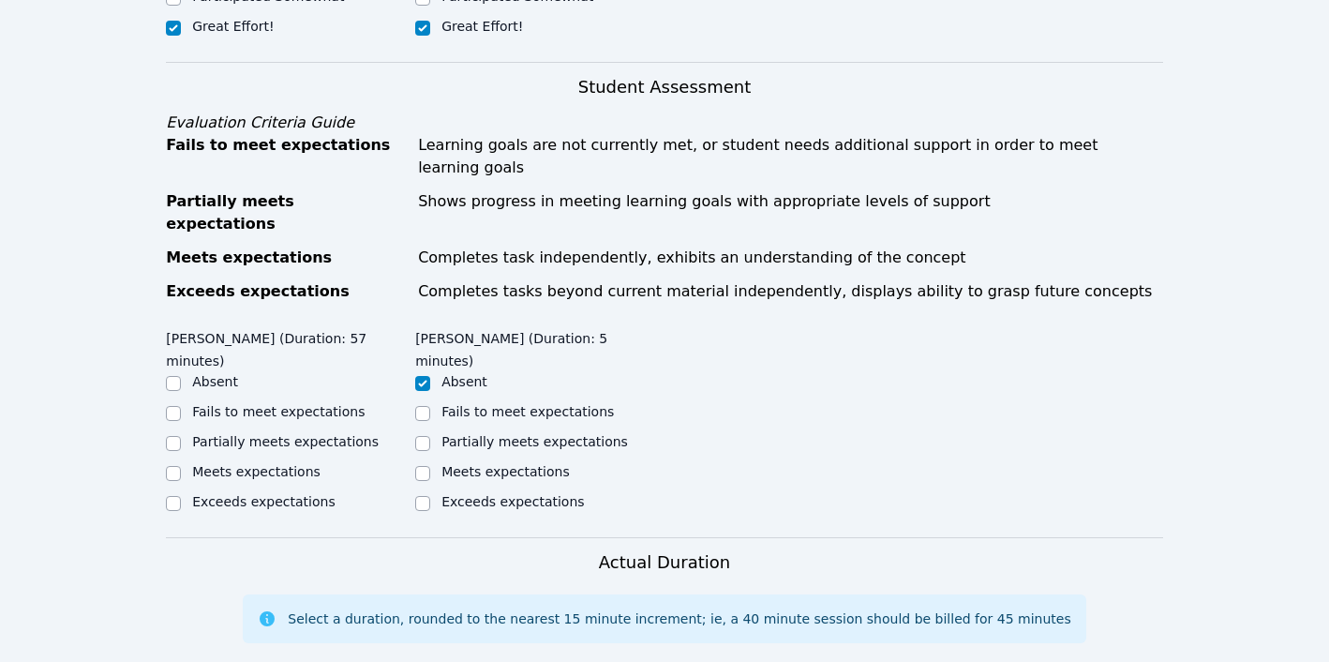
scroll to position [652, 0]
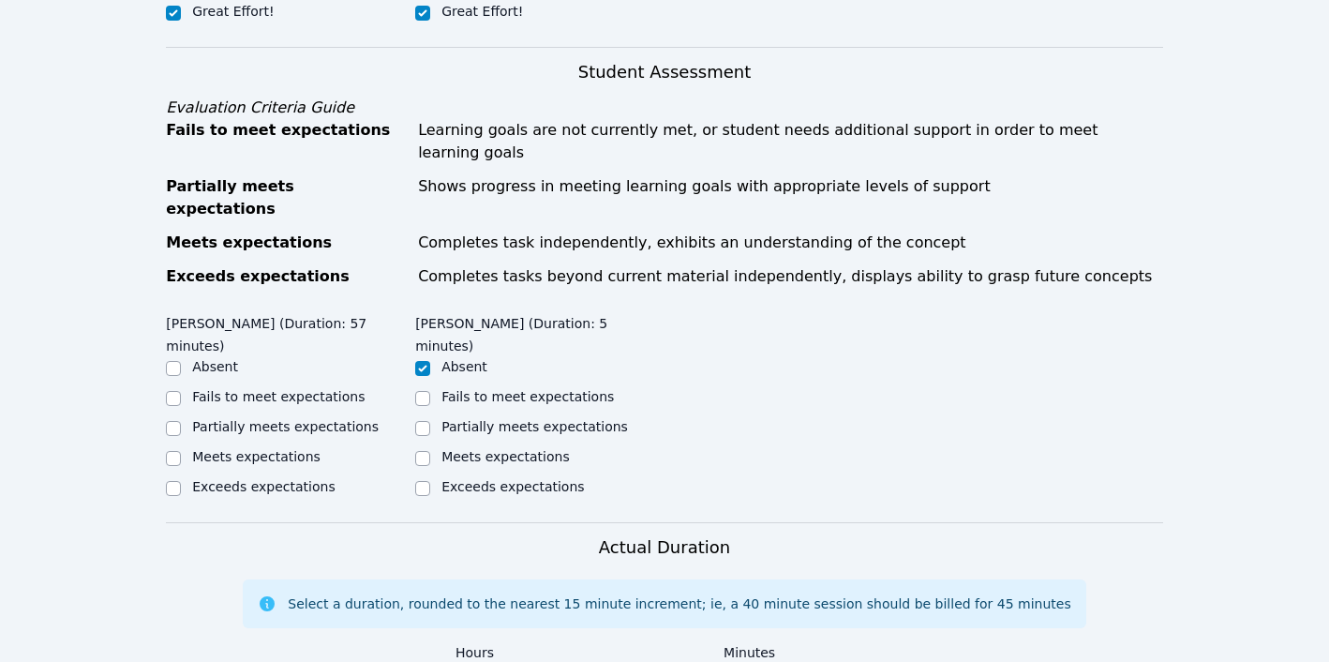
click at [424, 421] on input "Partially meets expectations" at bounding box center [422, 428] width 15 height 15
checkbox input "true"
checkbox input "false"
click at [175, 421] on input "Partially meets expectations" at bounding box center [173, 428] width 15 height 15
checkbox input "true"
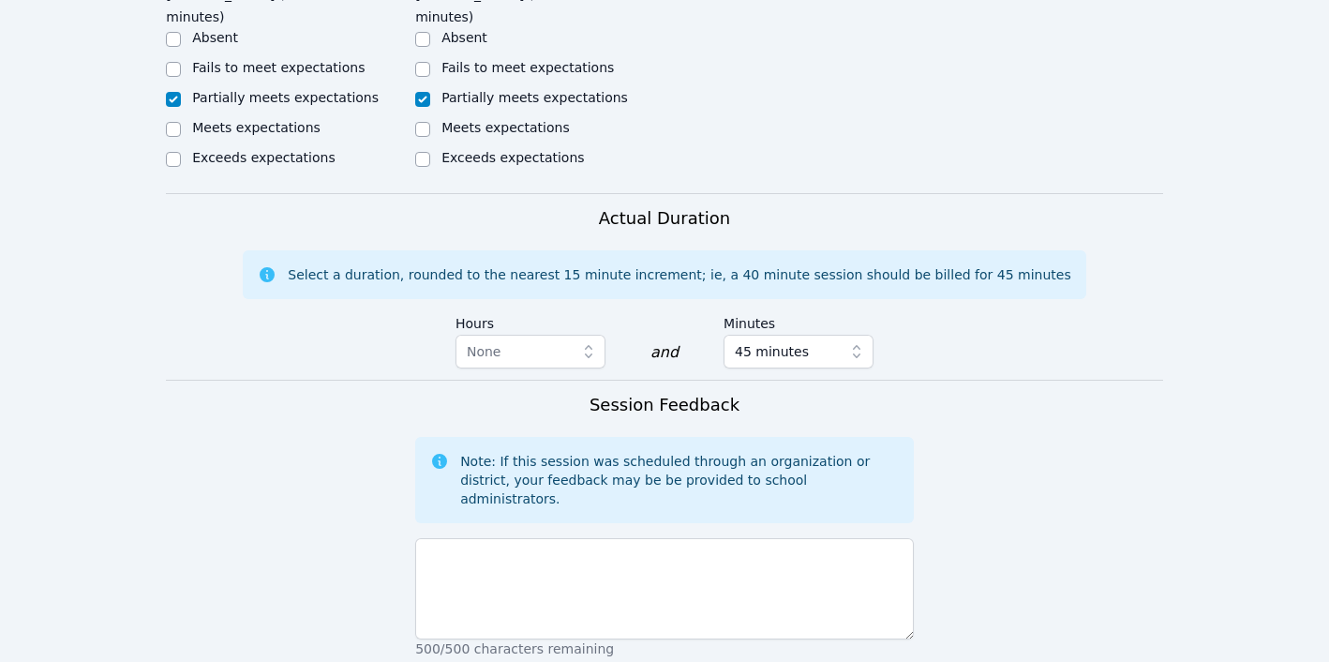
scroll to position [983, 0]
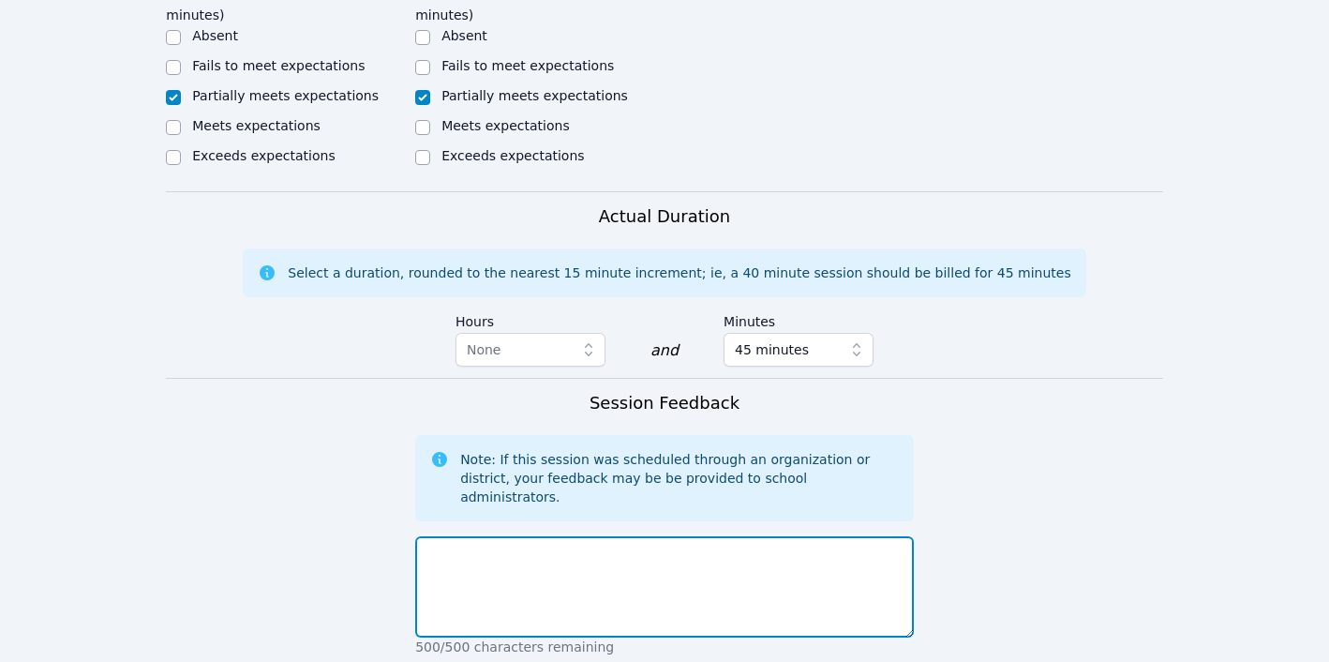
click at [610, 536] on textarea at bounding box center [664, 586] width 498 height 101
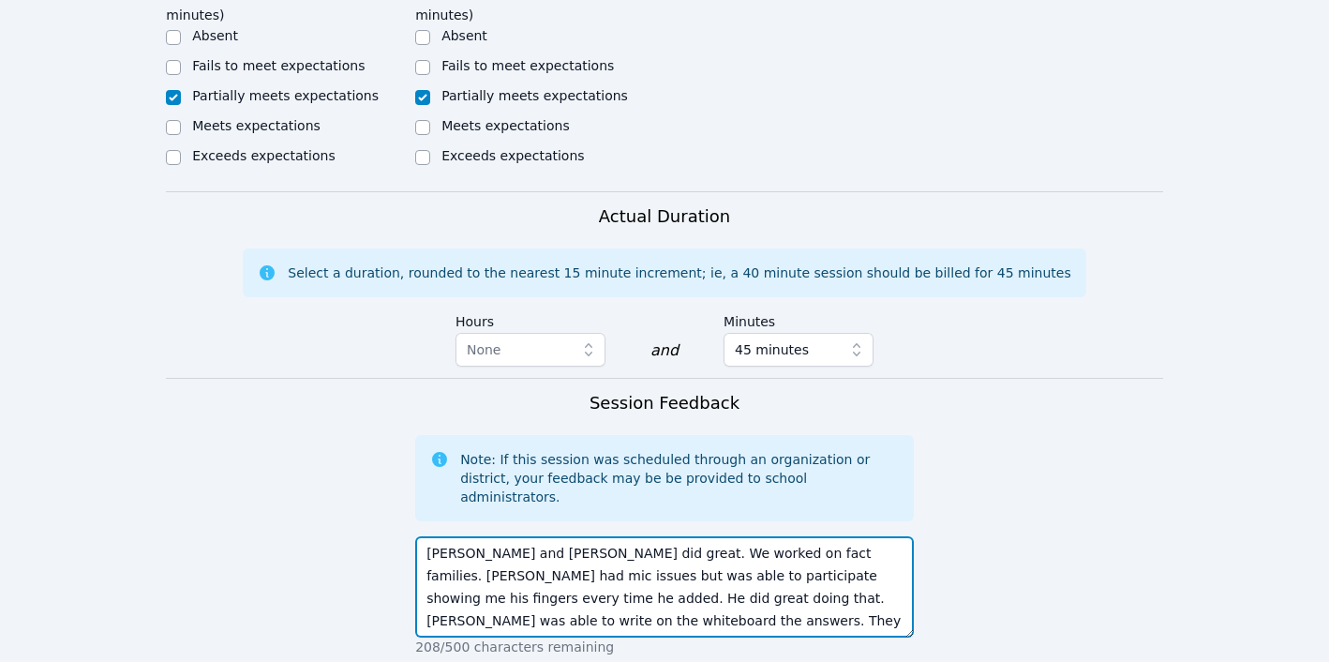
type textarea "[PERSON_NAME] and [PERSON_NAME] did great. We worked on fact families. [PERSON_…"
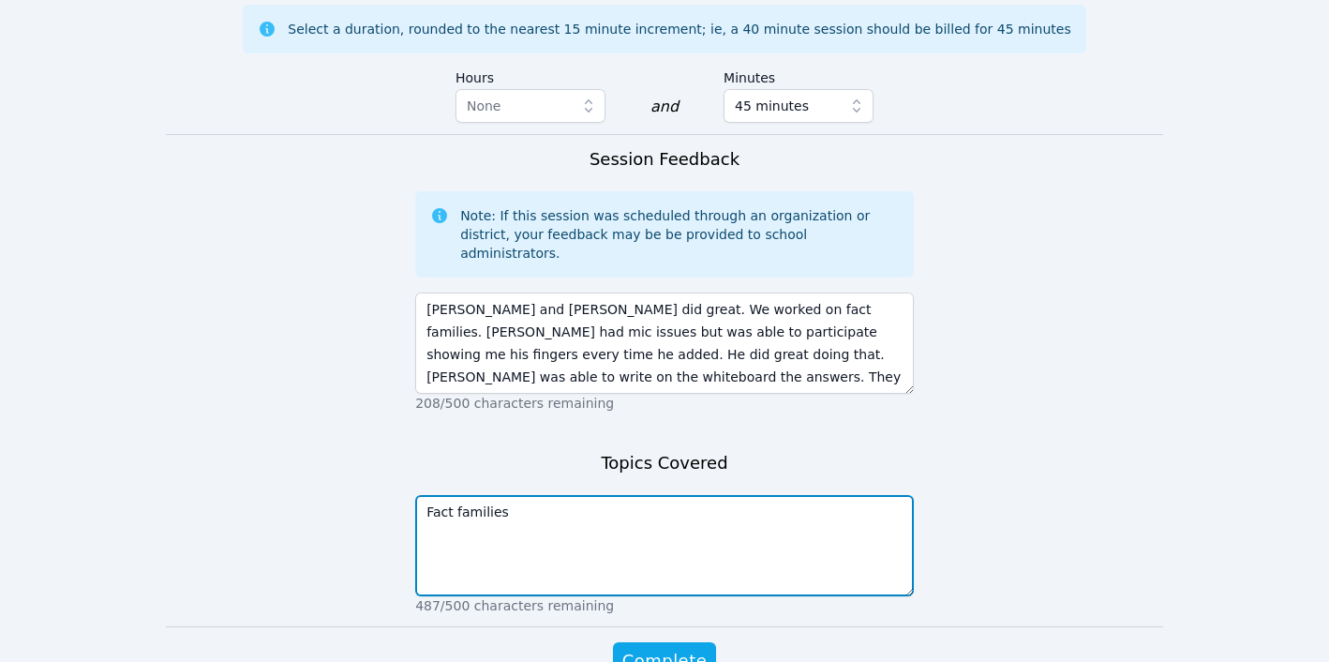
scroll to position [1226, 0]
type textarea "Fact families"
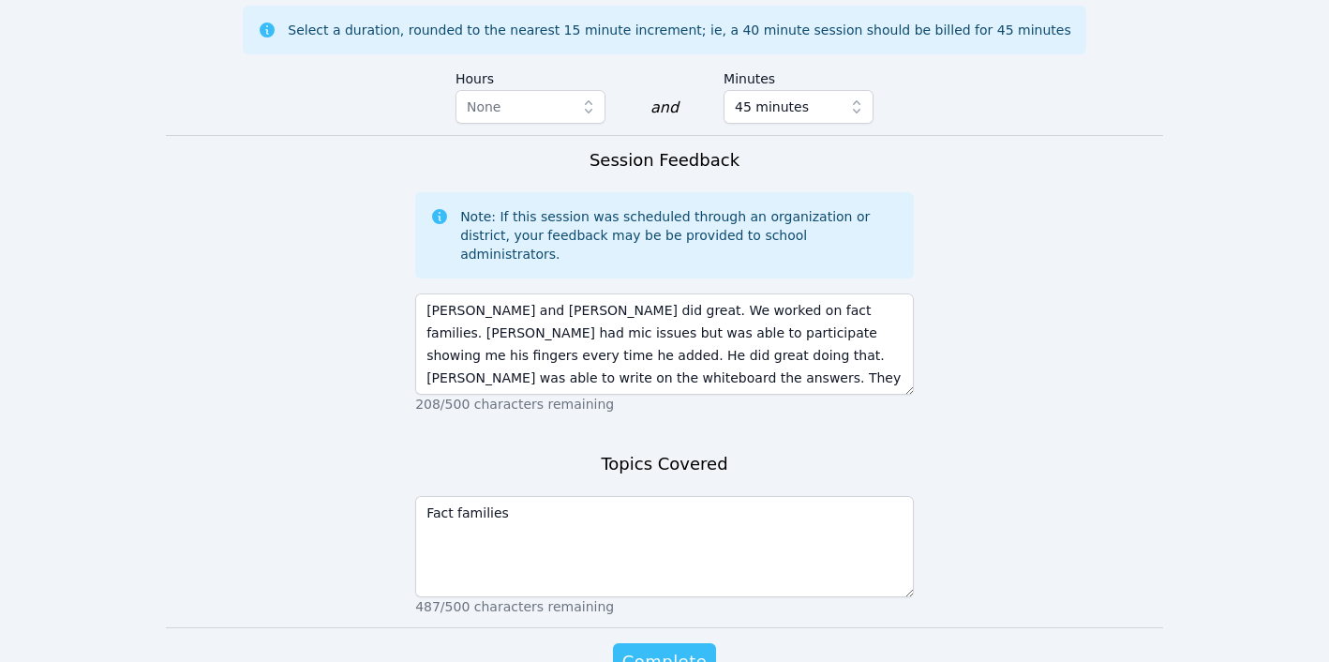
click at [681, 648] on span "Complete" at bounding box center [664, 661] width 84 height 26
